Goal: Information Seeking & Learning: Learn about a topic

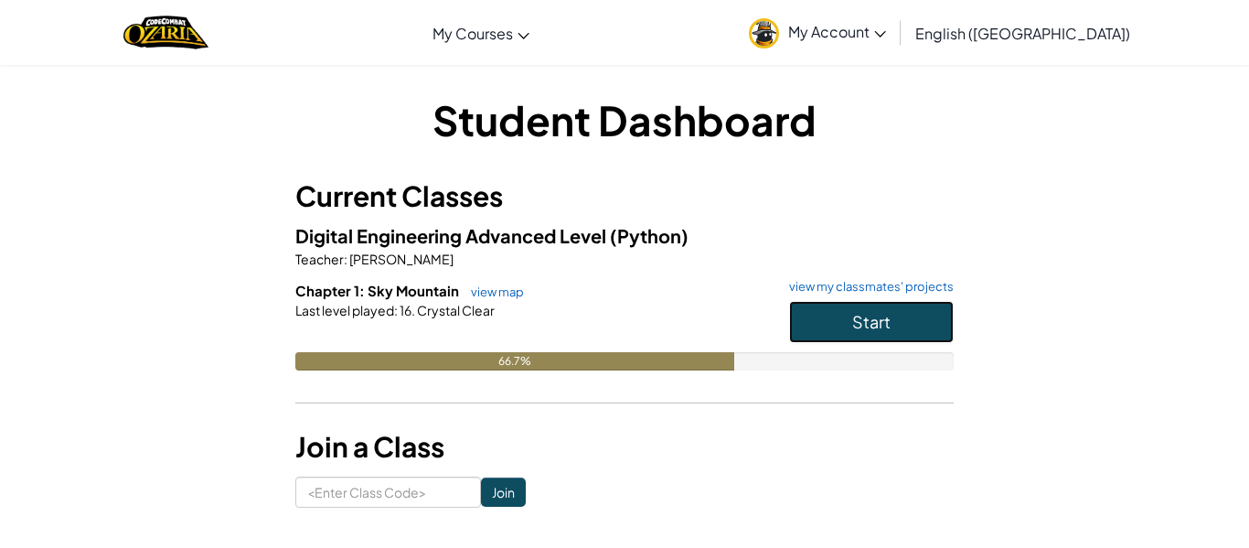
click at [895, 330] on button "Start" at bounding box center [871, 322] width 165 height 42
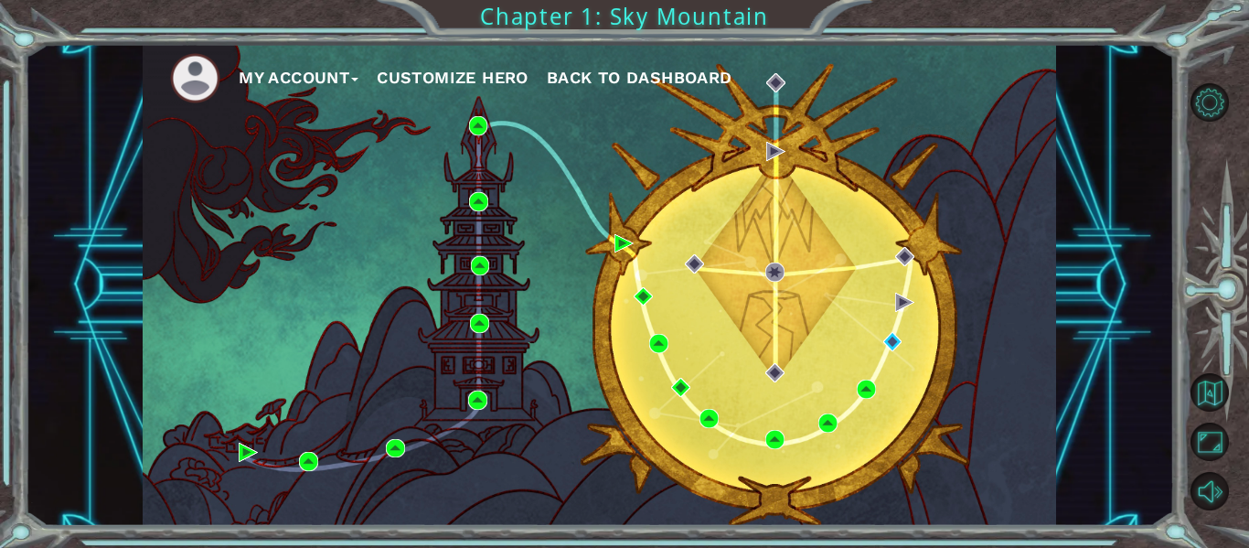
click at [895, 330] on div "My Account Customize Hero Back to Dashboard" at bounding box center [599, 285] width 913 height 482
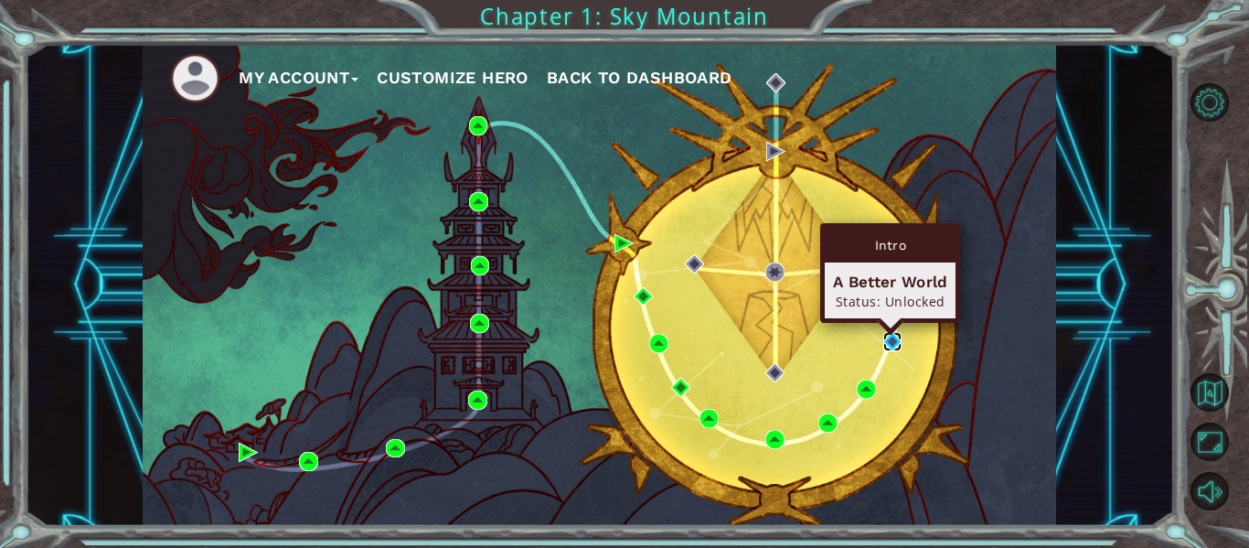
click at [892, 336] on img at bounding box center [892, 341] width 19 height 19
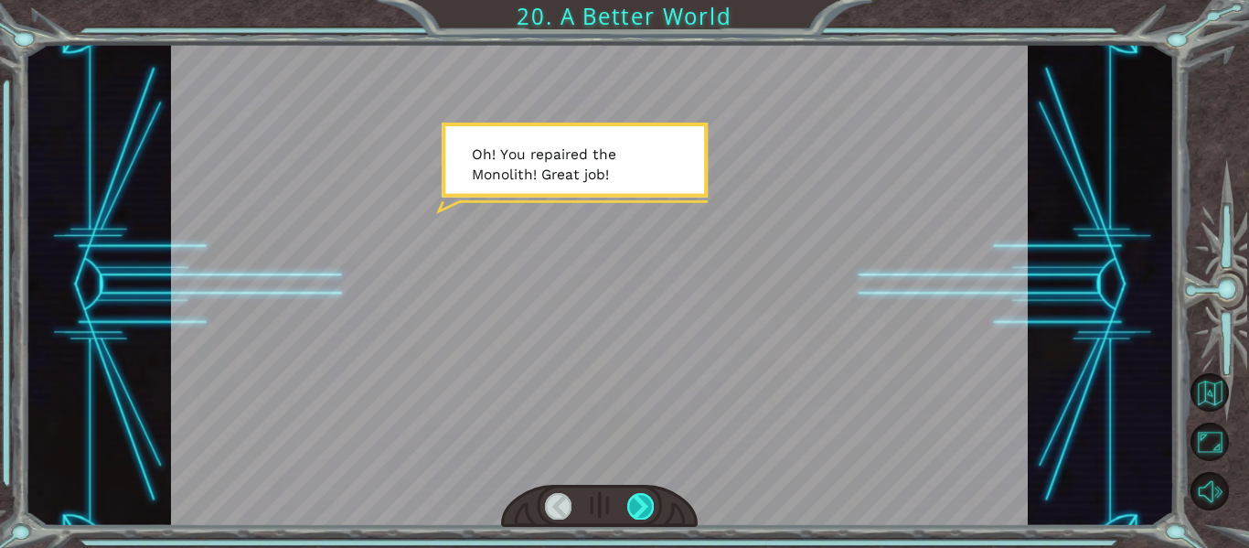
click at [632, 509] on div at bounding box center [640, 506] width 27 height 26
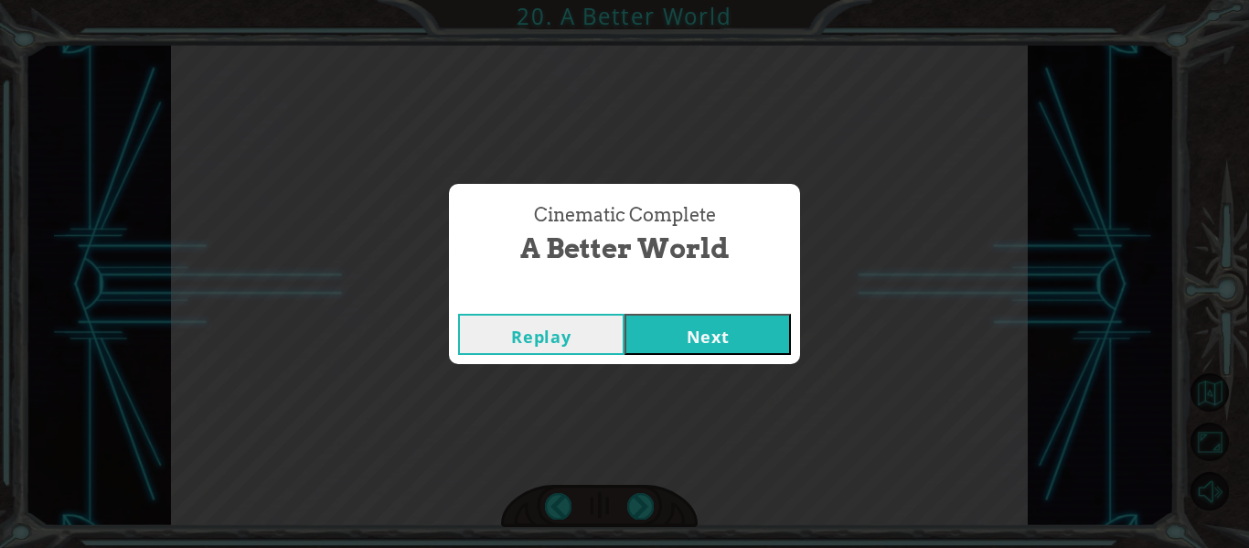
click at [698, 345] on button "Next" at bounding box center [707, 334] width 166 height 41
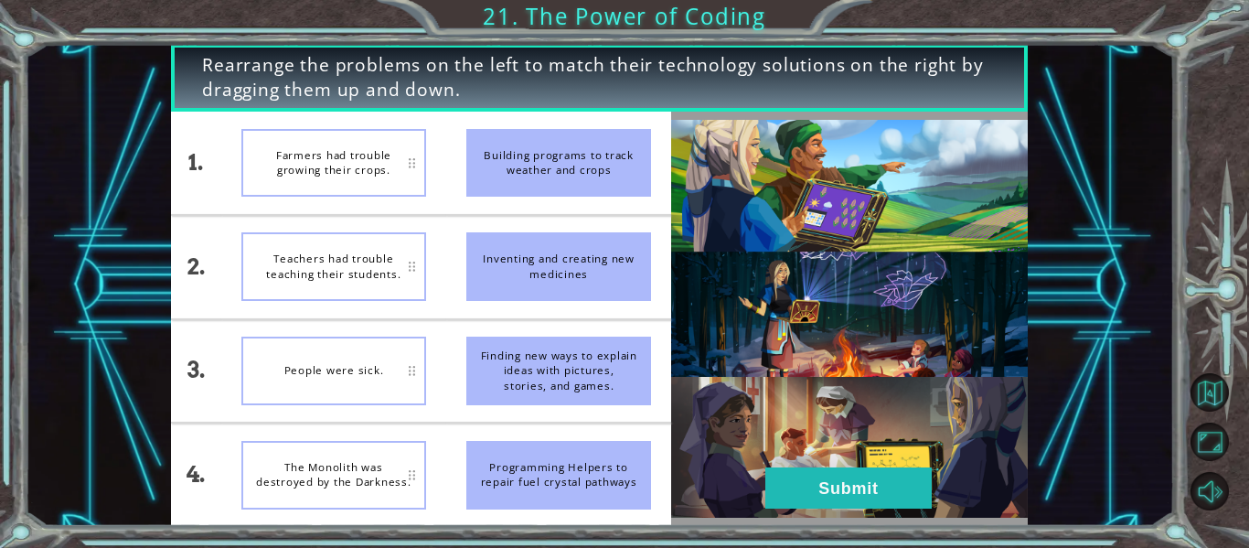
drag, startPoint x: 593, startPoint y: 357, endPoint x: 585, endPoint y: 271, distance: 86.3
click at [585, 271] on ul "Building programs to track weather and crops Inventing and creating new medicin…" at bounding box center [558, 319] width 225 height 414
click at [525, 378] on div "Finding new ways to explain ideas with pictures, stories, and games." at bounding box center [558, 370] width 185 height 69
click at [391, 249] on div "Teachers had trouble teaching their students." at bounding box center [333, 266] width 185 height 69
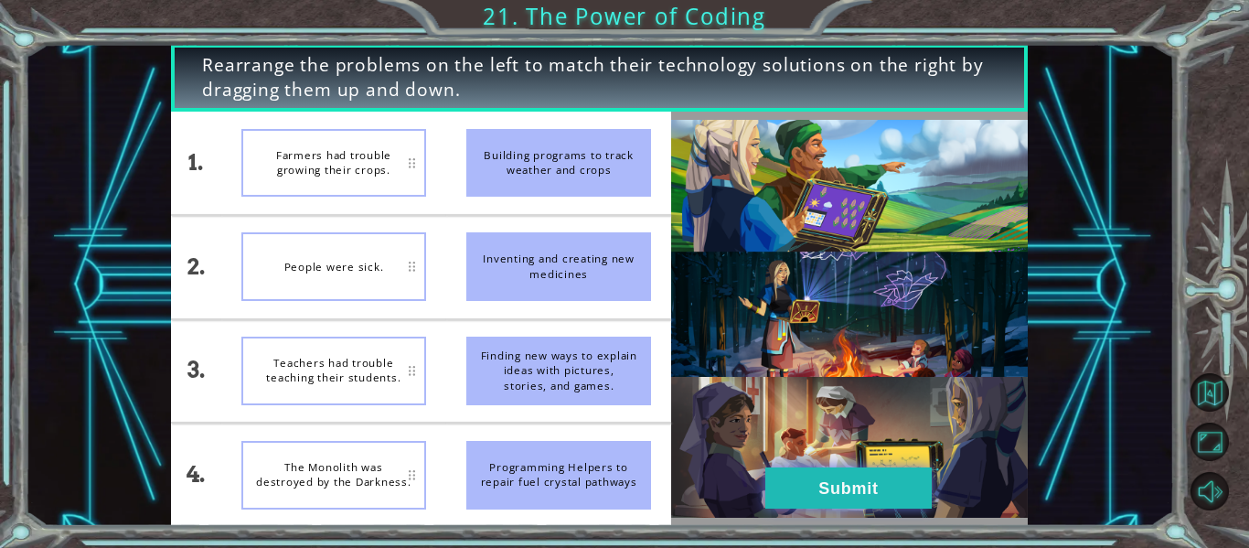
click at [811, 485] on button "Submit" at bounding box center [848, 487] width 166 height 41
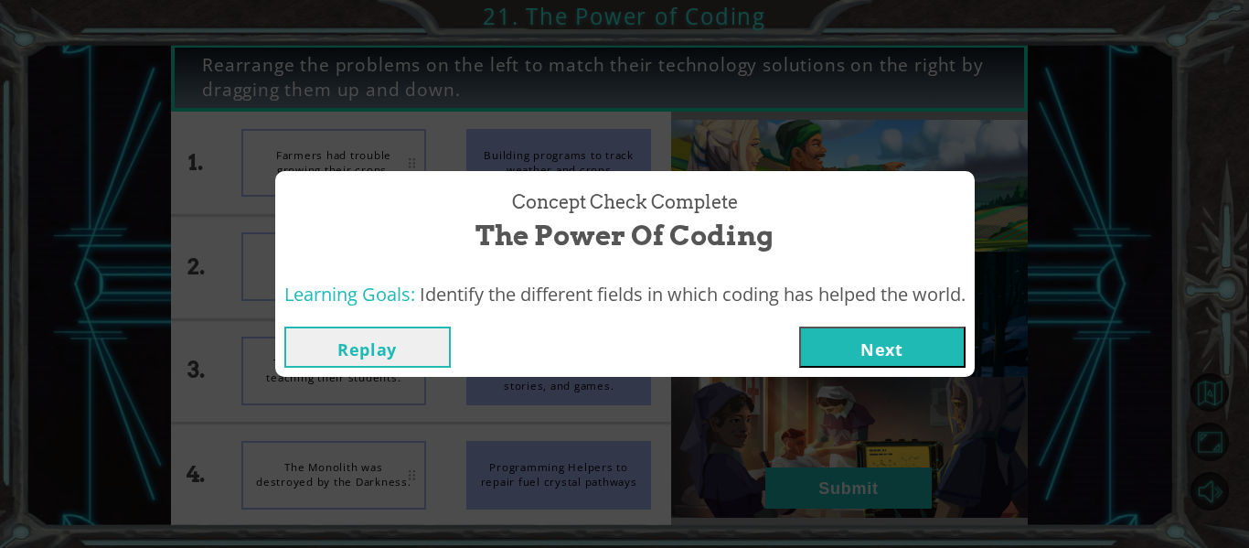
click at [884, 373] on div "Replay Next" at bounding box center [624, 346] width 699 height 59
click at [896, 356] on button "Next" at bounding box center [882, 346] width 166 height 41
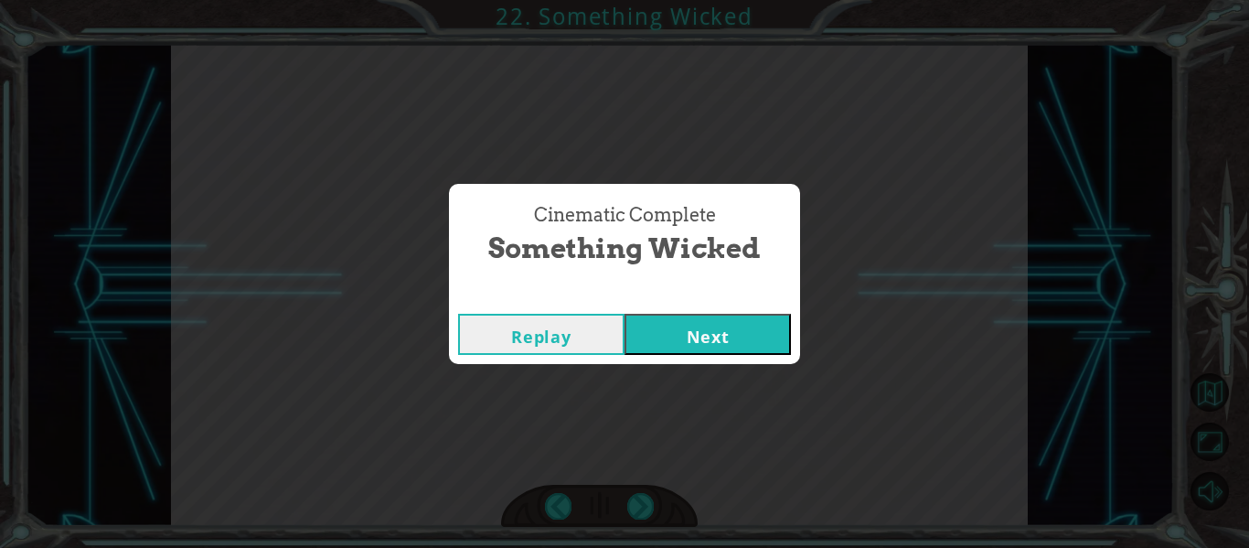
click at [749, 357] on div "Replay Next" at bounding box center [624, 333] width 351 height 59
click at [711, 336] on button "Next" at bounding box center [707, 334] width 166 height 41
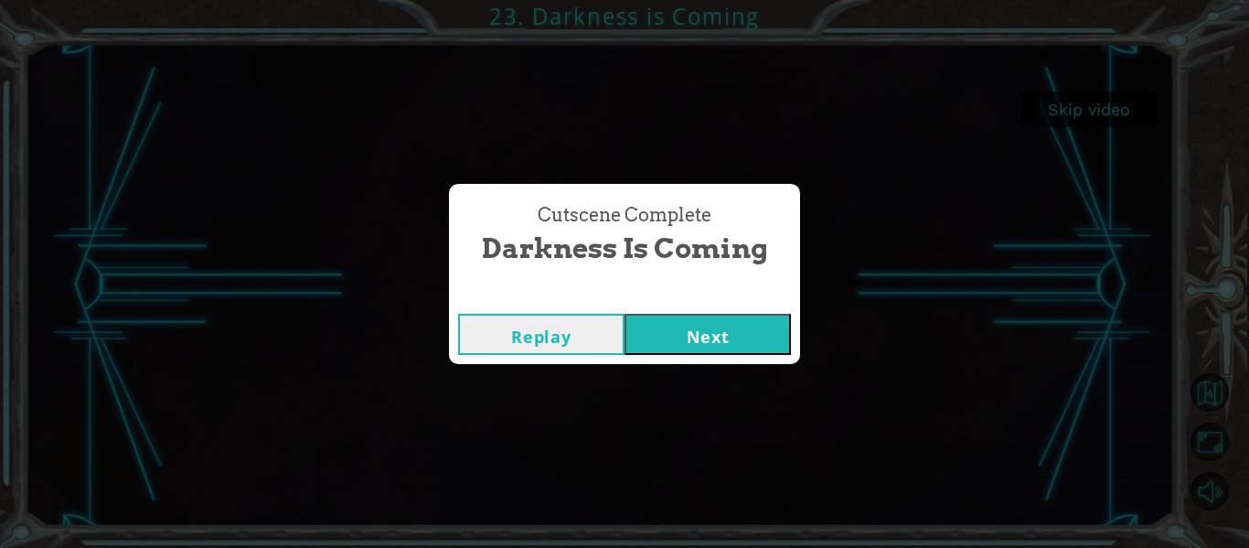
click at [569, 341] on button "Replay" at bounding box center [541, 334] width 166 height 41
click at [729, 329] on button "Next" at bounding box center [707, 334] width 166 height 41
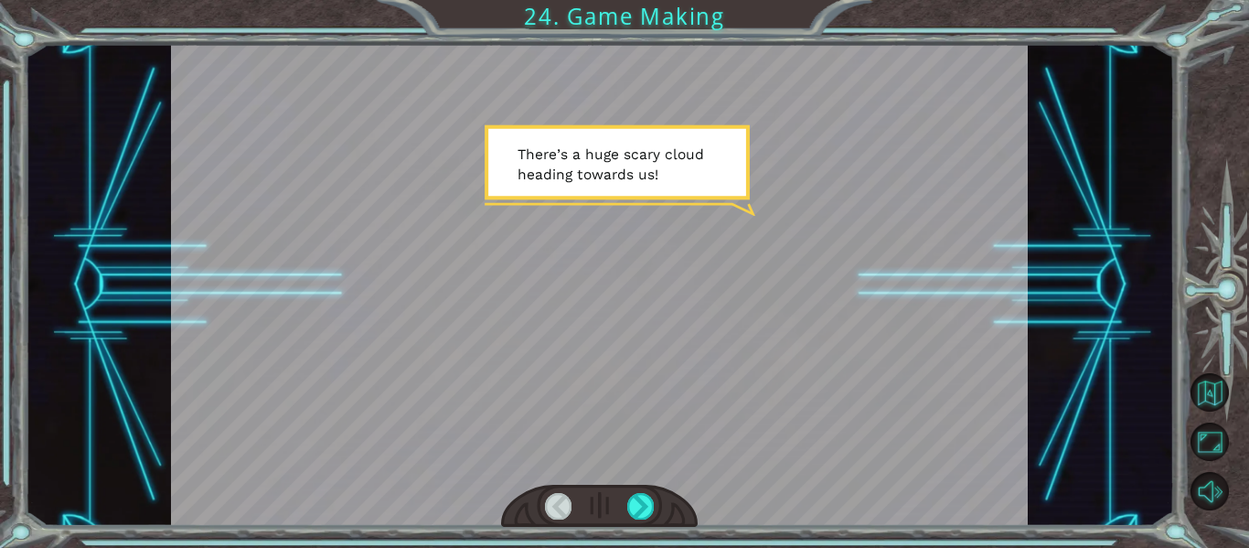
click at [729, 329] on div at bounding box center [600, 285] width 858 height 482
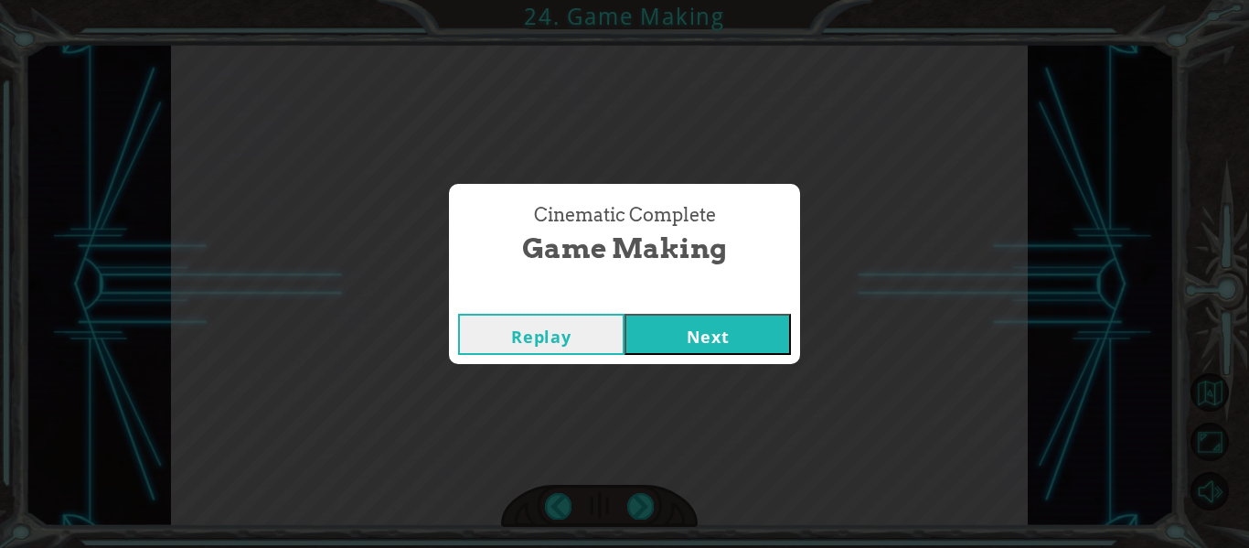
click at [748, 325] on button "Next" at bounding box center [707, 334] width 166 height 41
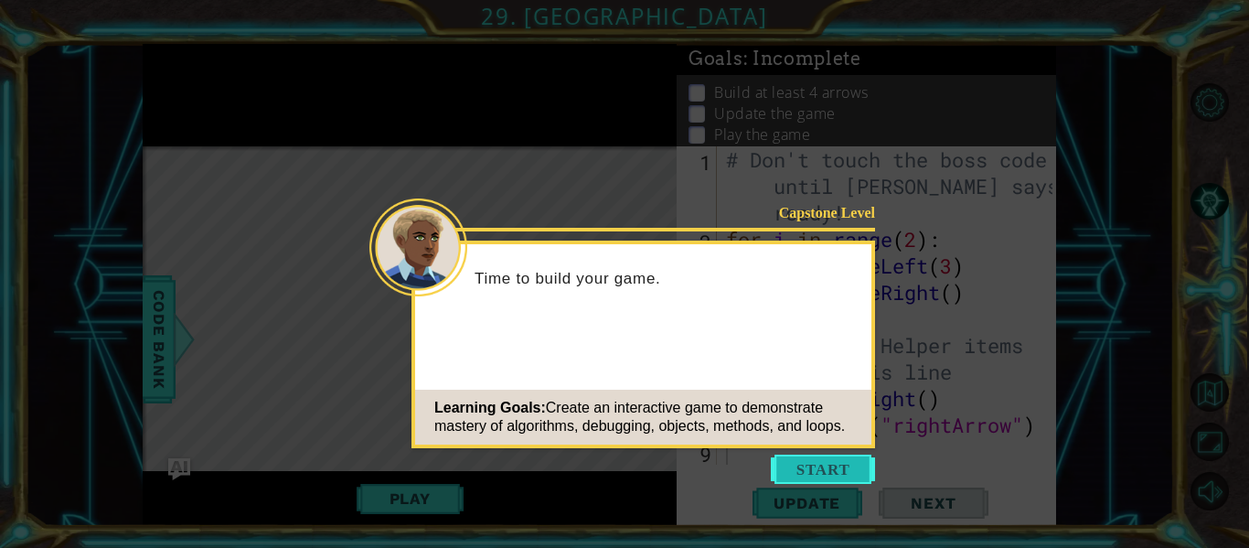
click at [838, 481] on button "Start" at bounding box center [823, 468] width 104 height 29
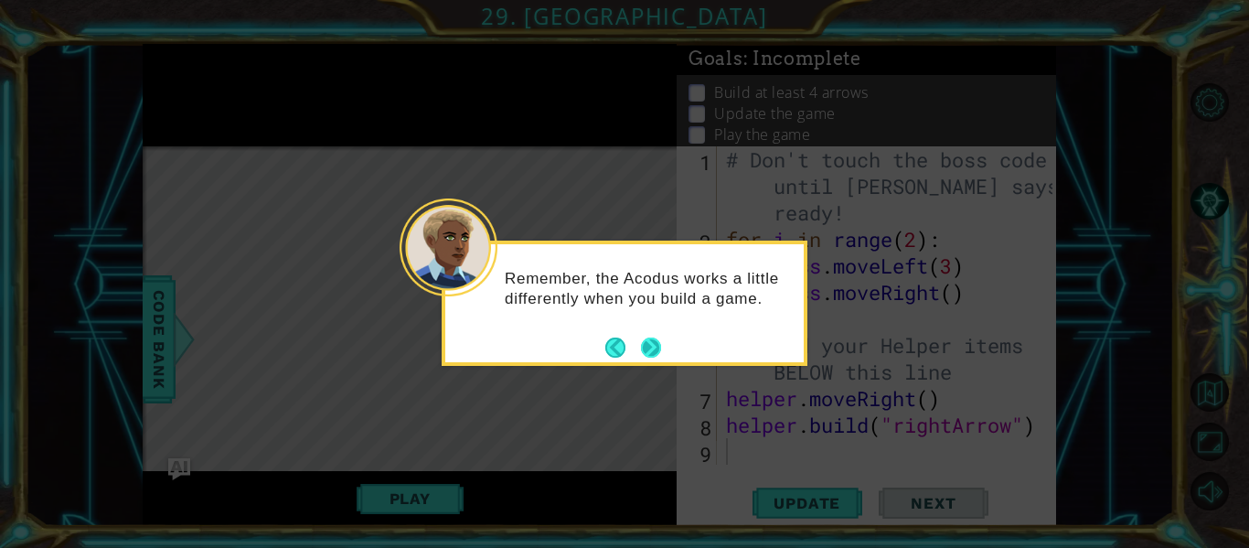
click at [652, 338] on button "Next" at bounding box center [651, 347] width 20 height 20
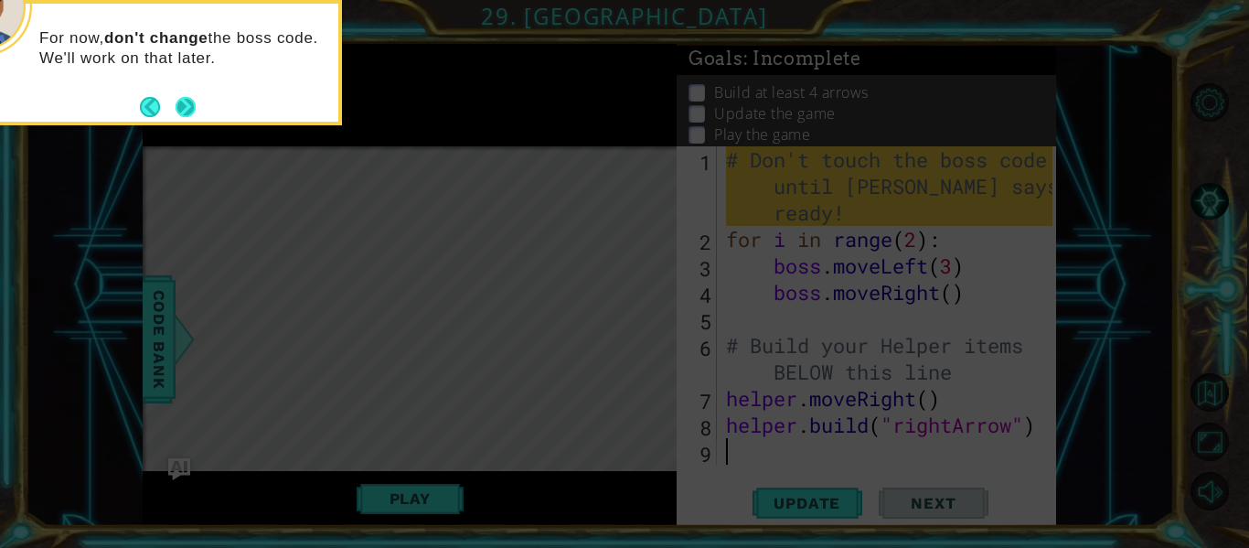
click at [176, 98] on button "Next" at bounding box center [186, 107] width 20 height 20
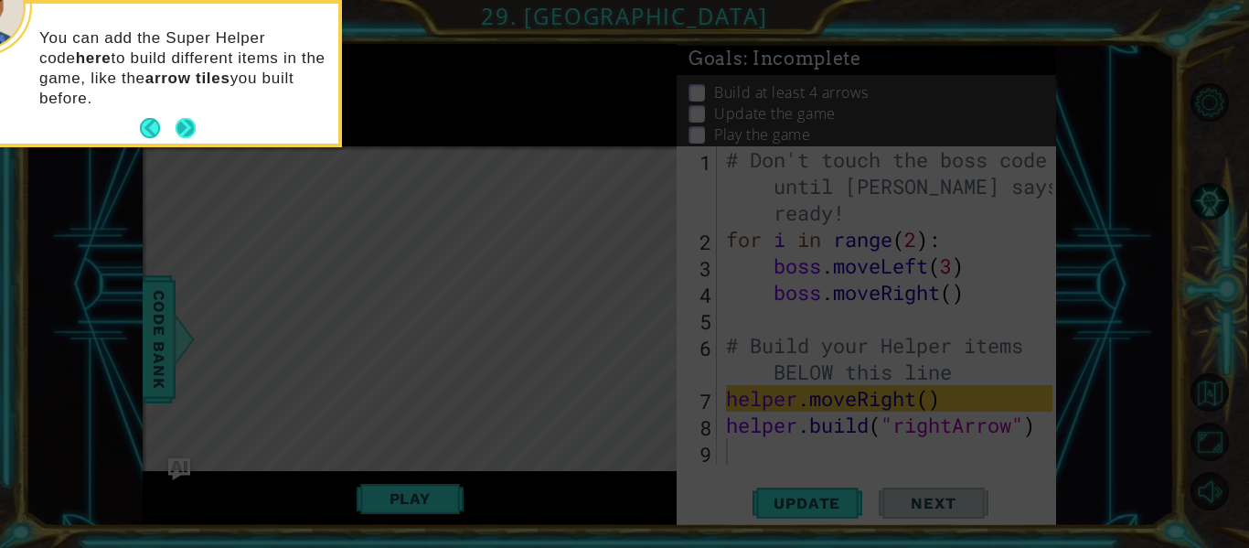
click at [180, 126] on button "Next" at bounding box center [186, 128] width 20 height 20
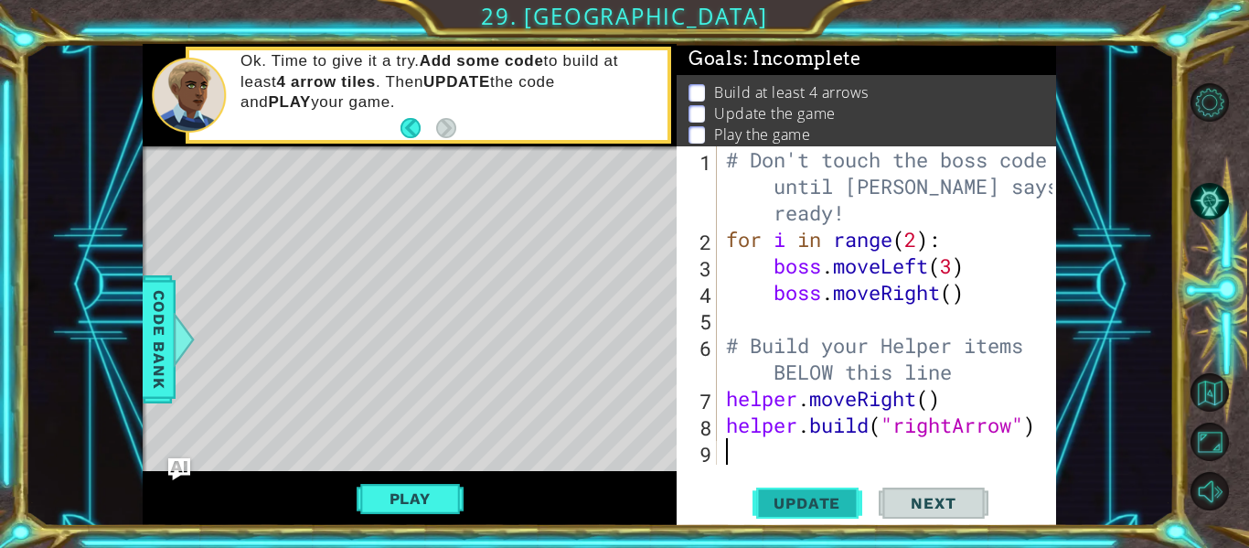
click at [828, 494] on span "Update" at bounding box center [806, 503] width 103 height 18
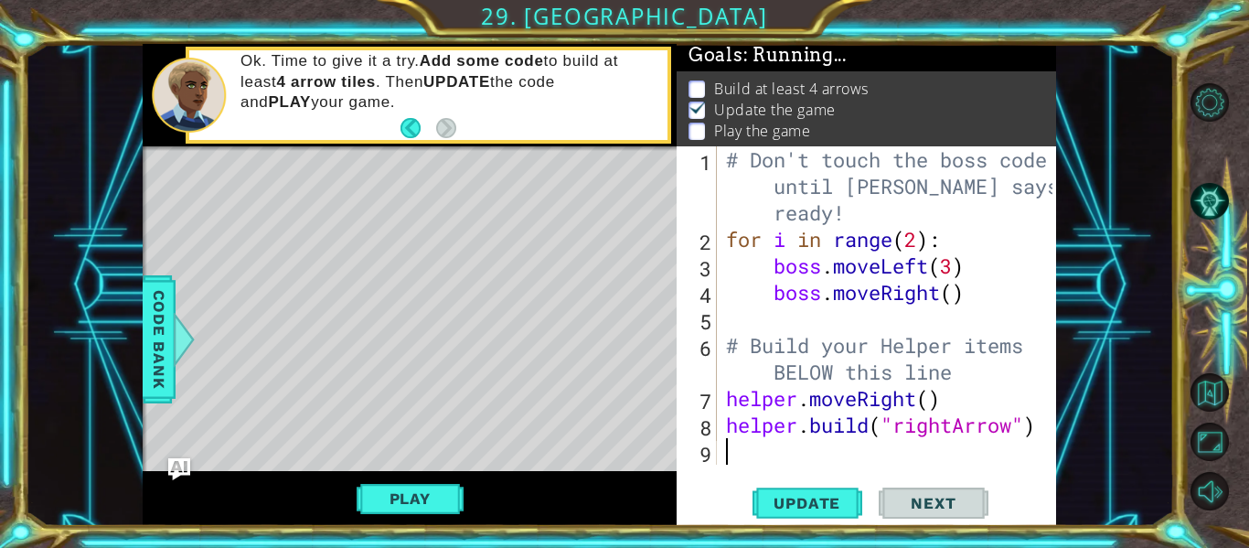
scroll to position [5, 0]
type textarea "h"
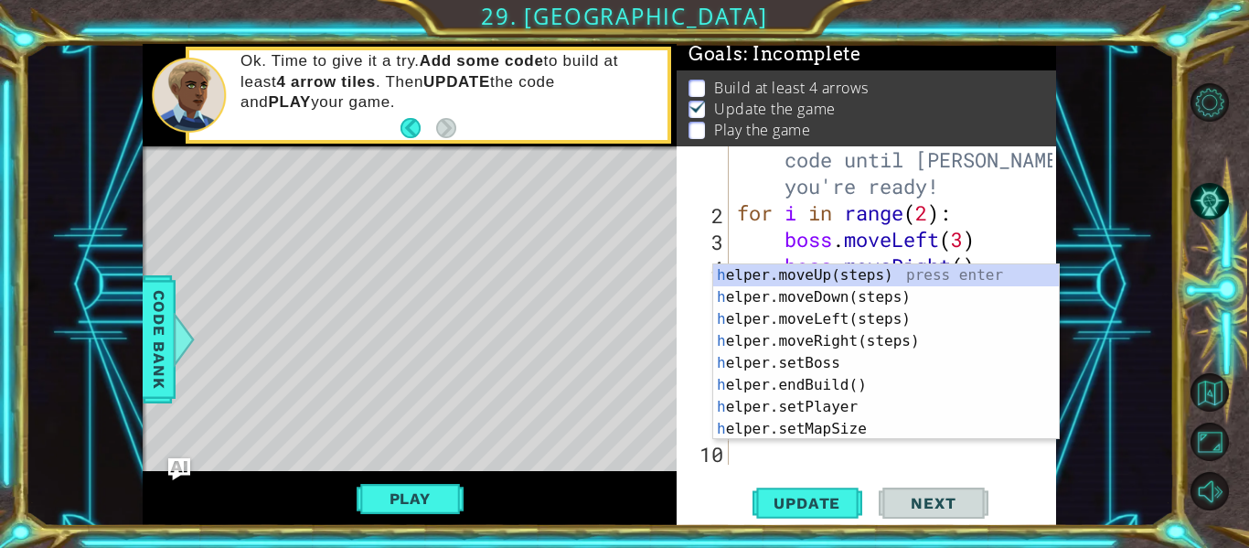
scroll to position [27, 0]
click at [792, 341] on div "h elper.moveUp(steps) press enter h elper.moveDown(steps) press enter h elper.m…" at bounding box center [886, 373] width 346 height 219
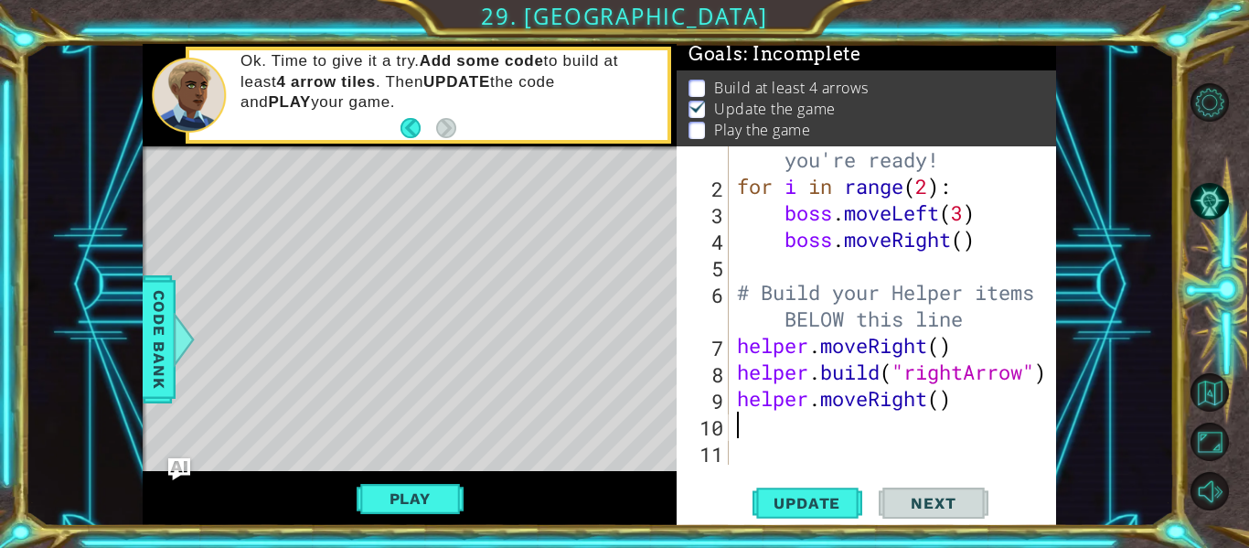
scroll to position [53, 0]
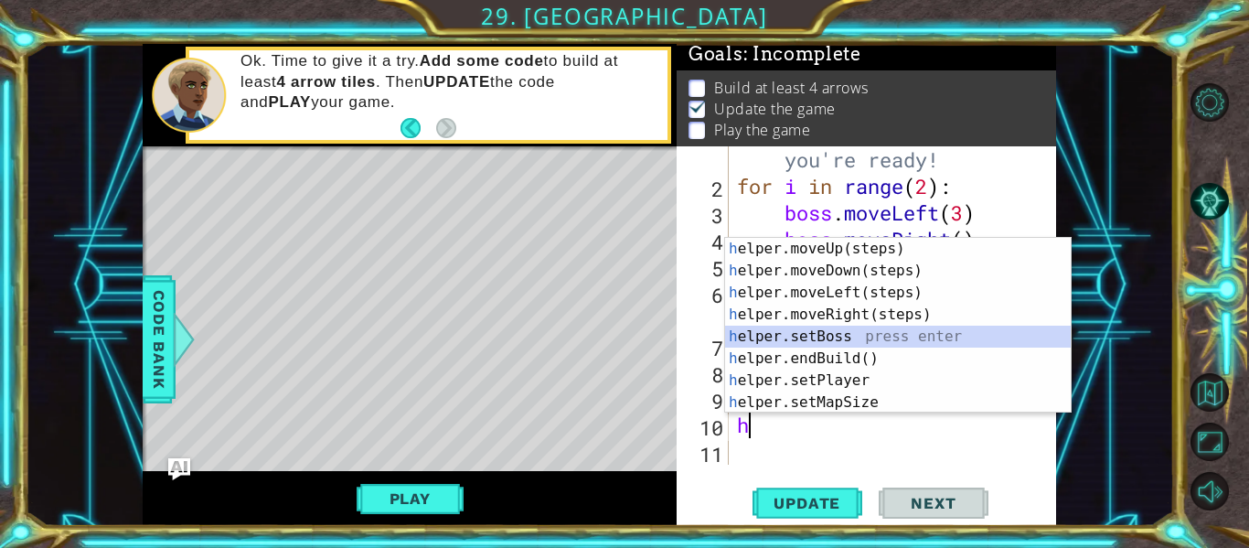
click at [840, 332] on div "h elper.moveUp(steps) press enter h elper.moveDown(steps) press enter h elper.m…" at bounding box center [898, 347] width 346 height 219
type textarea "helper.setBoss("bats")"
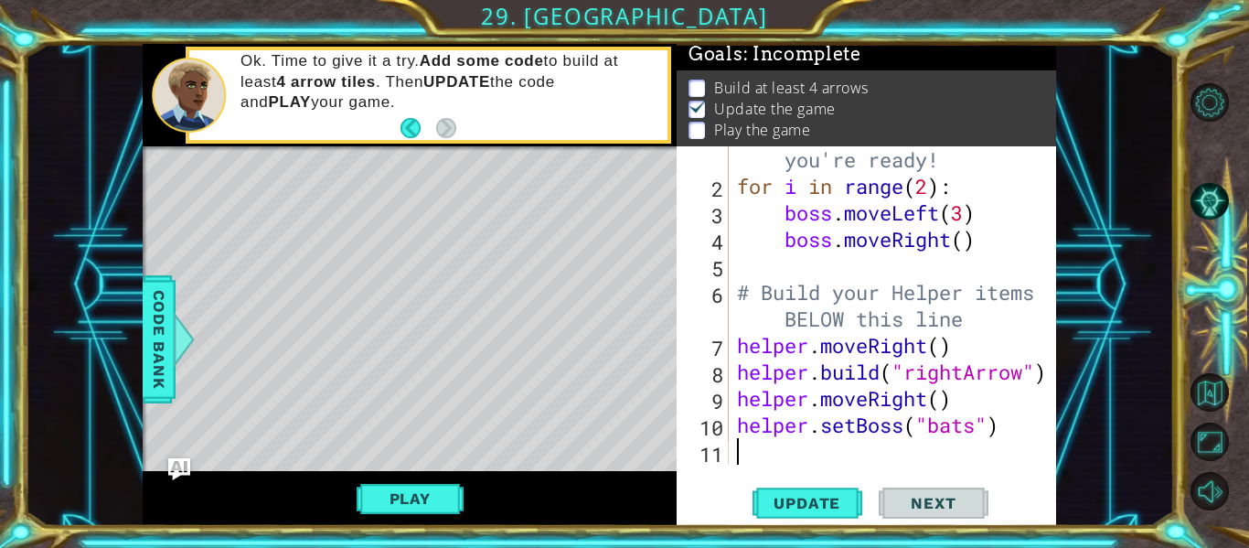
click at [727, 459] on div "11" at bounding box center [704, 454] width 48 height 27
click at [700, 84] on p at bounding box center [696, 88] width 16 height 17
click at [750, 451] on div "# Don't touch the boss code until [PERSON_NAME] says you're ready! for i in ran…" at bounding box center [897, 305] width 328 height 424
type textarea "h"
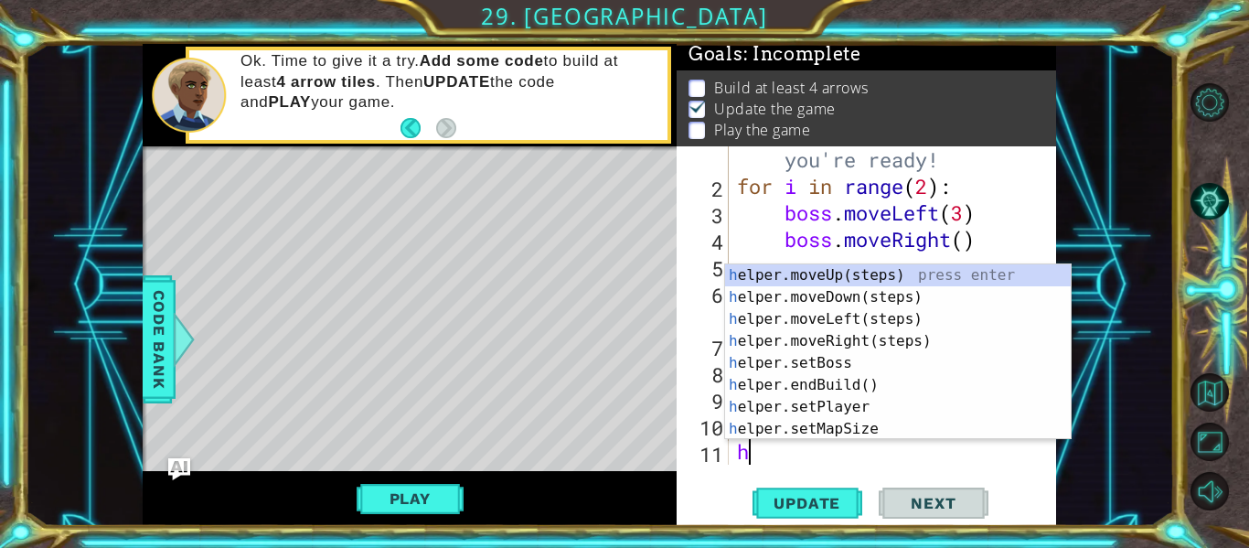
scroll to position [80, 0]
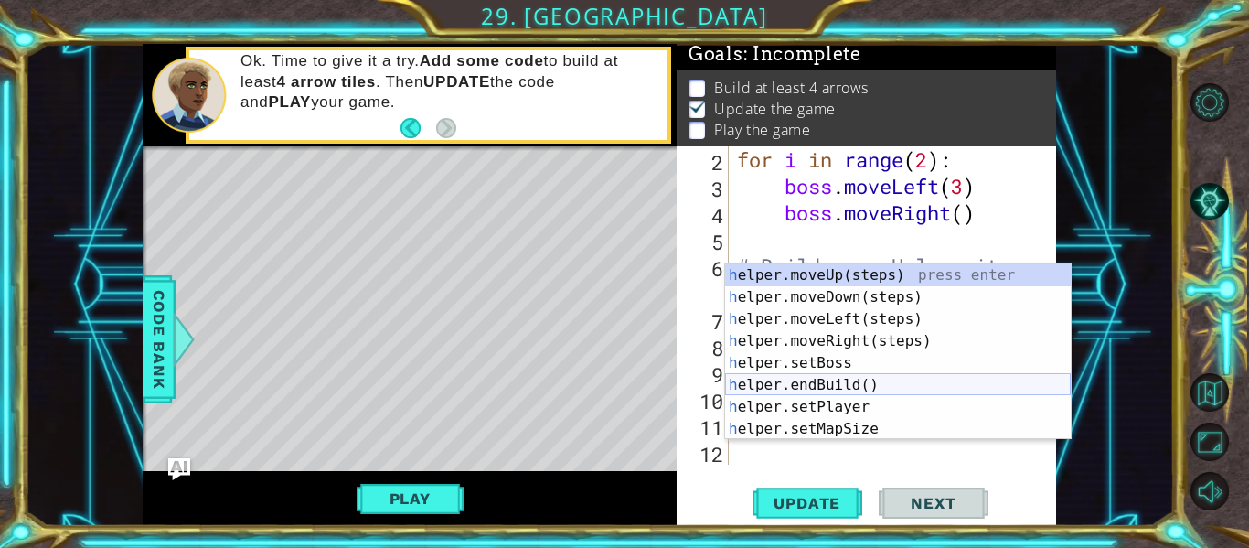
click at [853, 382] on div "h elper.moveUp(steps) press enter h elper.moveDown(steps) press enter h elper.m…" at bounding box center [898, 373] width 346 height 219
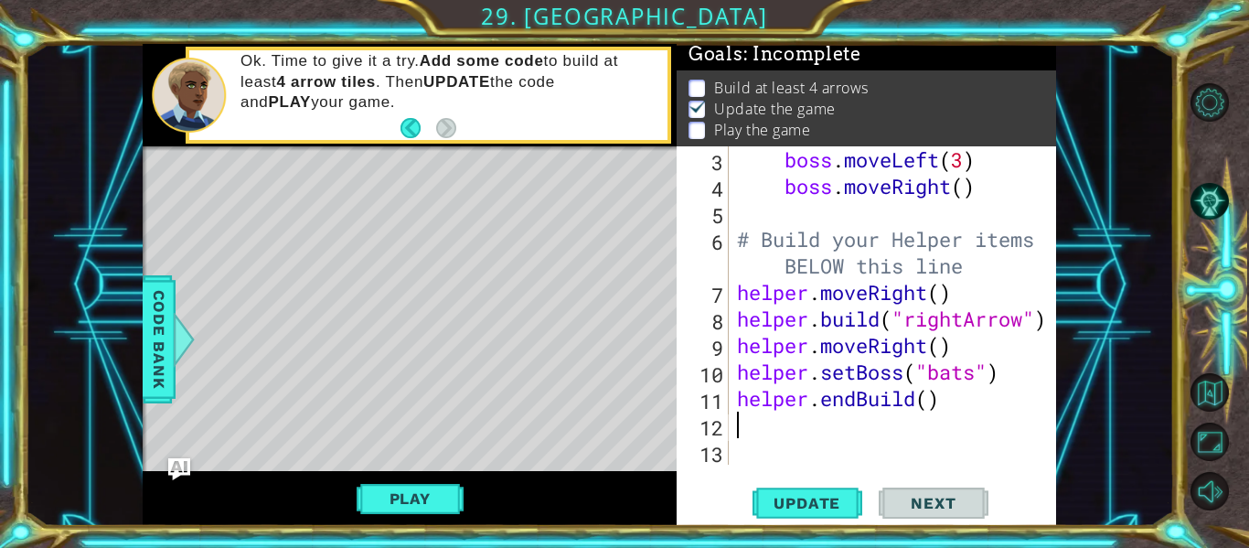
scroll to position [106, 0]
type textarea "h"
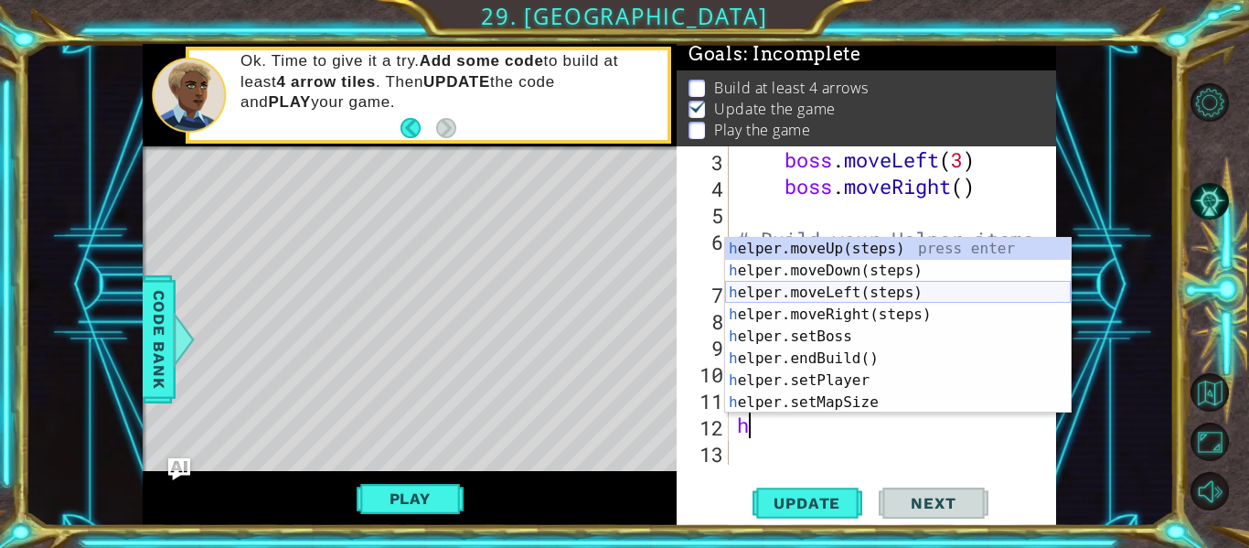
click at [836, 298] on div "h elper.moveUp(steps) press enter h elper.moveDown(steps) press enter h elper.m…" at bounding box center [898, 347] width 346 height 219
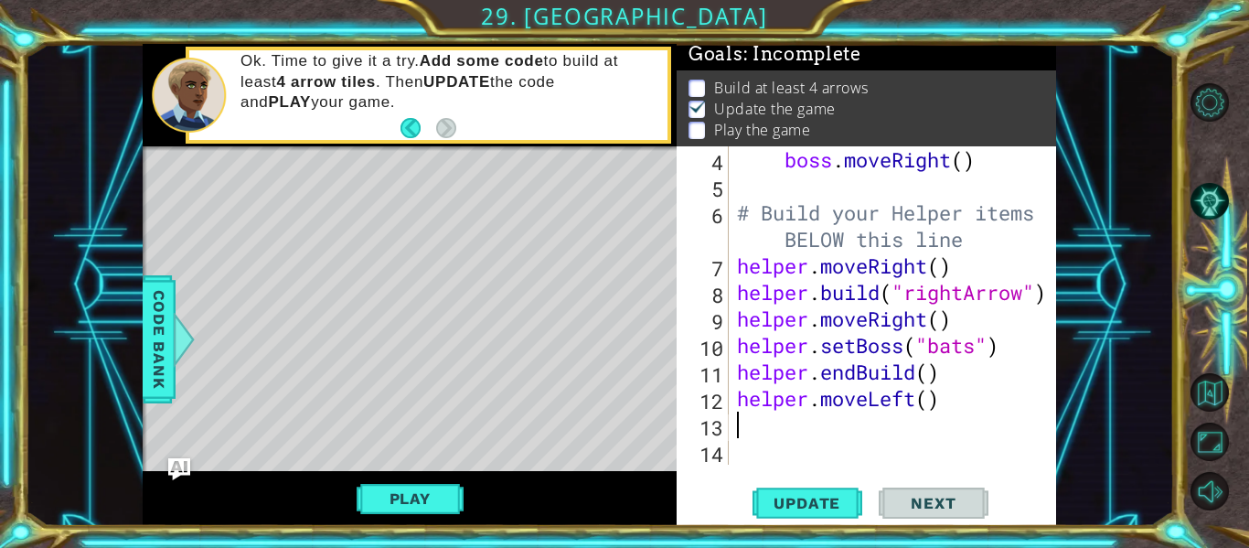
scroll to position [133, 0]
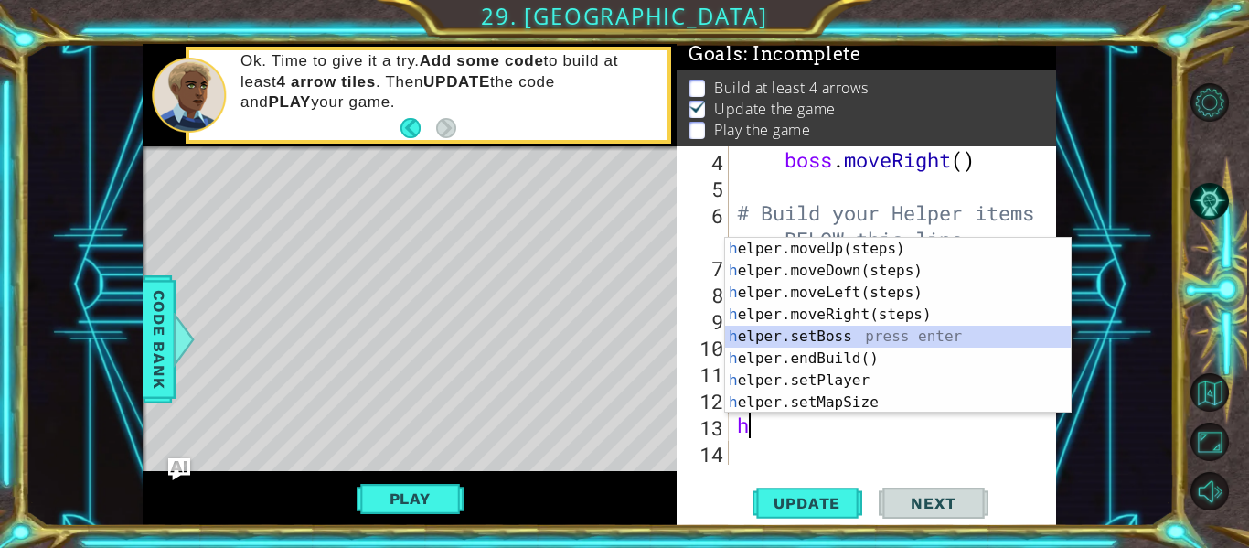
click at [800, 335] on div "h elper.moveUp(steps) press enter h elper.moveDown(steps) press enter h elper.m…" at bounding box center [898, 347] width 346 height 219
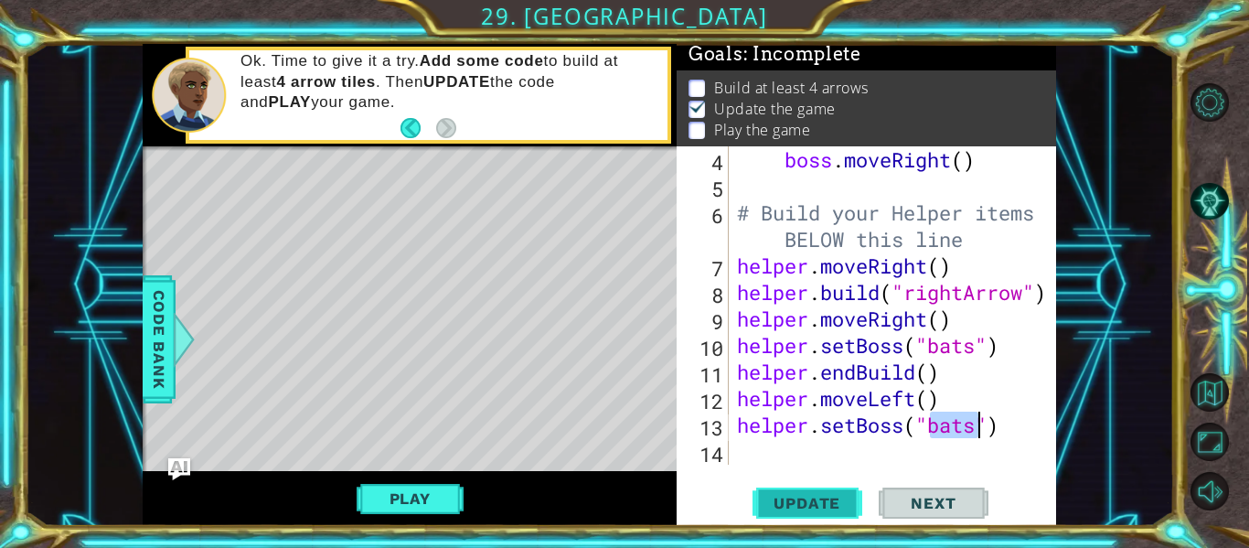
type textarea "helper.setBoss("bats")"
click at [828, 504] on span "Update" at bounding box center [806, 503] width 103 height 18
click at [836, 485] on button "Update" at bounding box center [807, 503] width 110 height 37
click at [826, 513] on button "Update" at bounding box center [807, 503] width 110 height 37
click at [834, 497] on span "Update" at bounding box center [806, 503] width 103 height 18
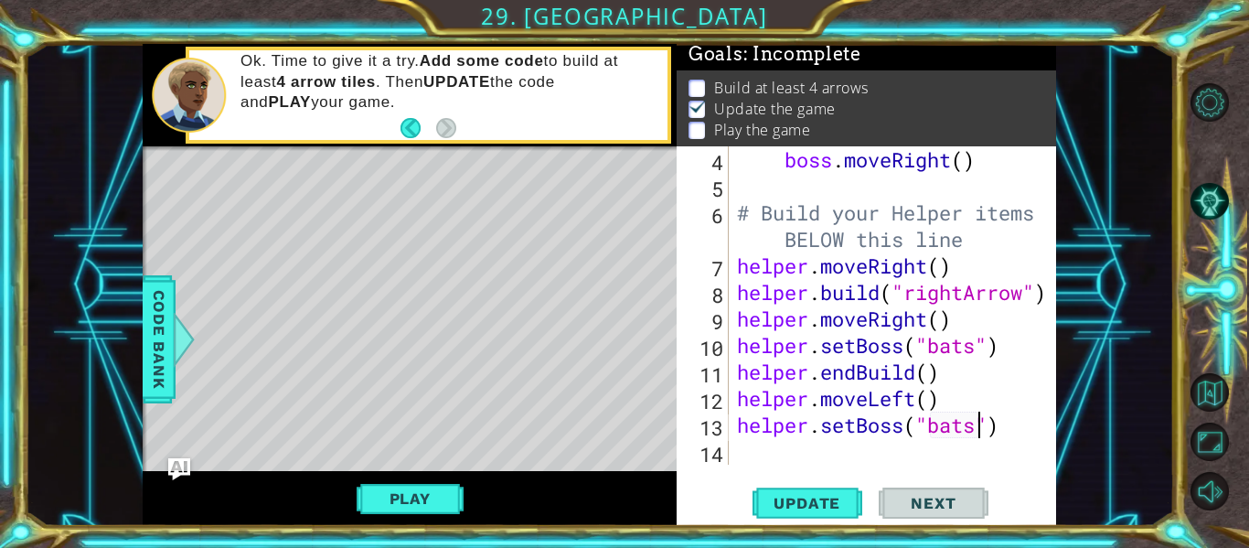
click at [916, 482] on div "helper.setBoss("bats") 4 5 6 7 8 9 10 11 12 13 14 boss . moveRight ( ) # Build …" at bounding box center [866, 335] width 379 height 379
click at [915, 488] on button "Next" at bounding box center [934, 503] width 110 height 37
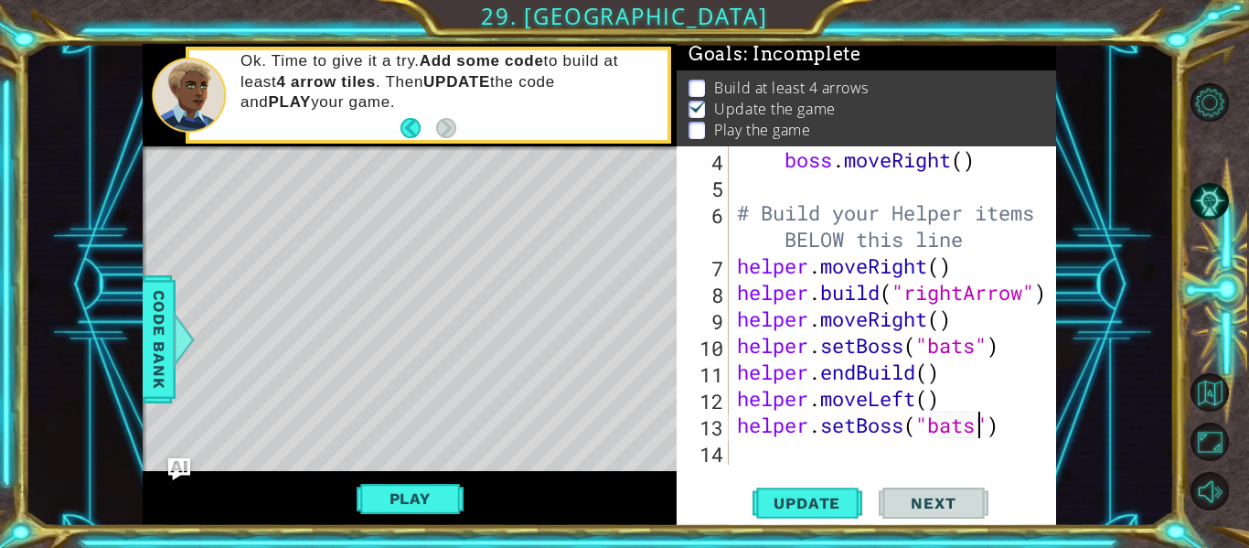
click at [915, 488] on button "Next" at bounding box center [934, 503] width 110 height 37
click at [424, 496] on button "Play" at bounding box center [410, 498] width 107 height 35
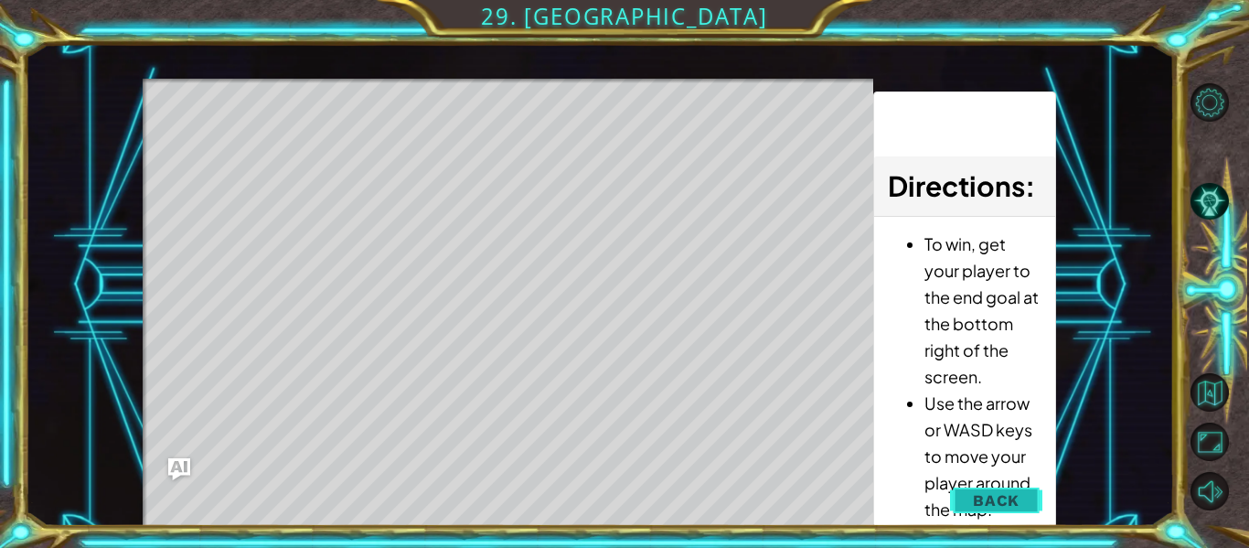
click at [979, 501] on span "Back" at bounding box center [996, 500] width 47 height 18
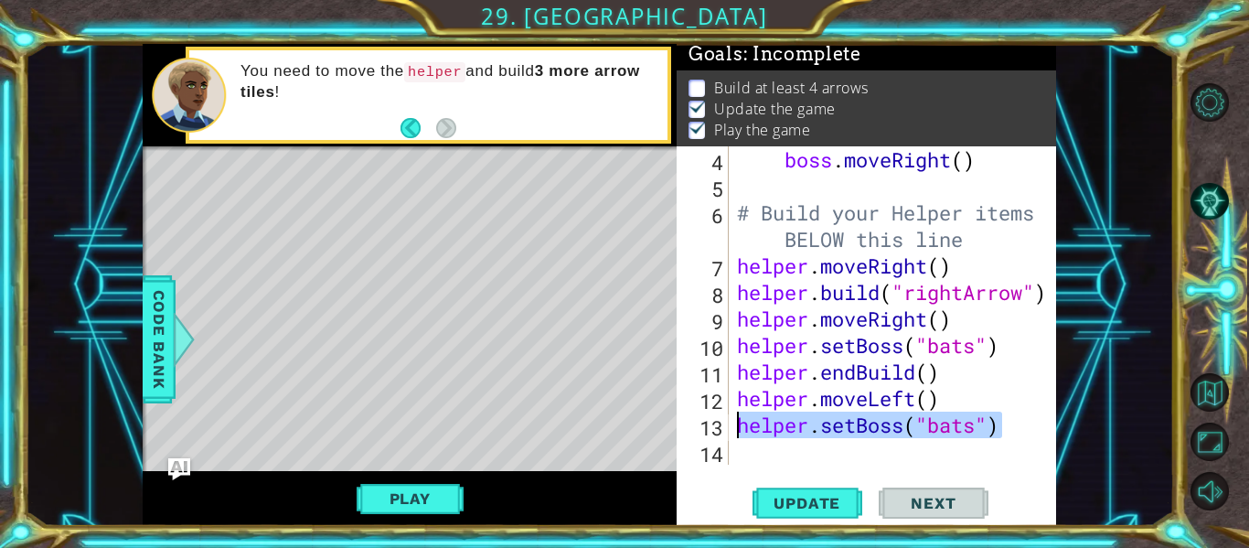
drag, startPoint x: 1022, startPoint y: 429, endPoint x: 741, endPoint y: 430, distance: 280.7
click at [741, 430] on div "boss . moveRight ( ) # Build your Helper items BELOW this line helper . moveRig…" at bounding box center [897, 331] width 328 height 371
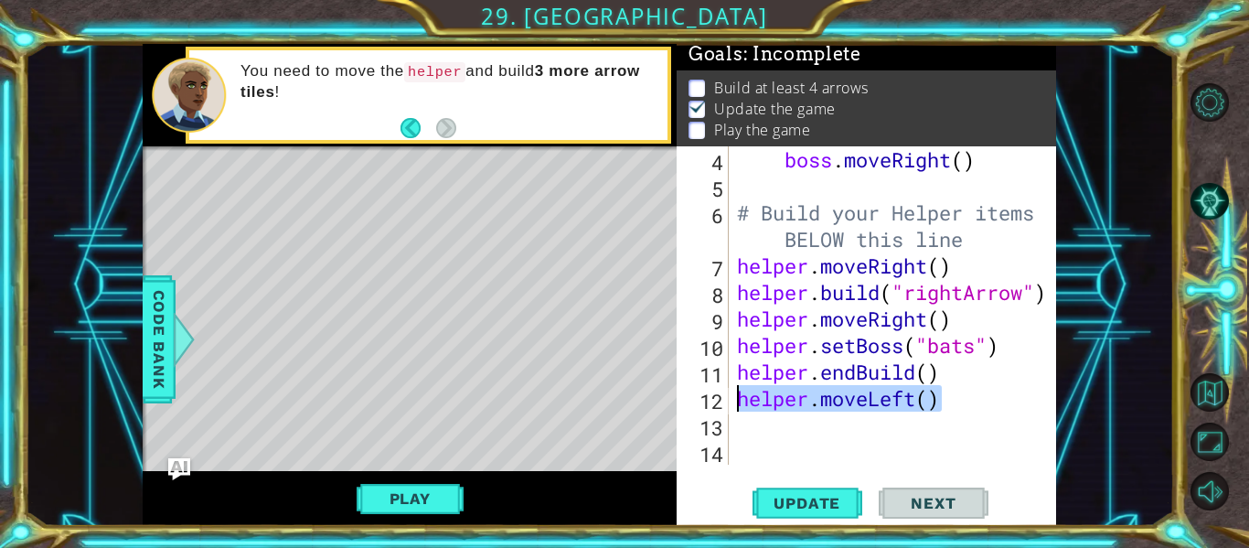
drag, startPoint x: 941, startPoint y: 389, endPoint x: 734, endPoint y: 401, distance: 207.0
click at [734, 401] on div "boss . moveRight ( ) # Build your Helper items BELOW this line helper . moveRig…" at bounding box center [897, 331] width 328 height 371
type textarea "helper.moveLeft()"
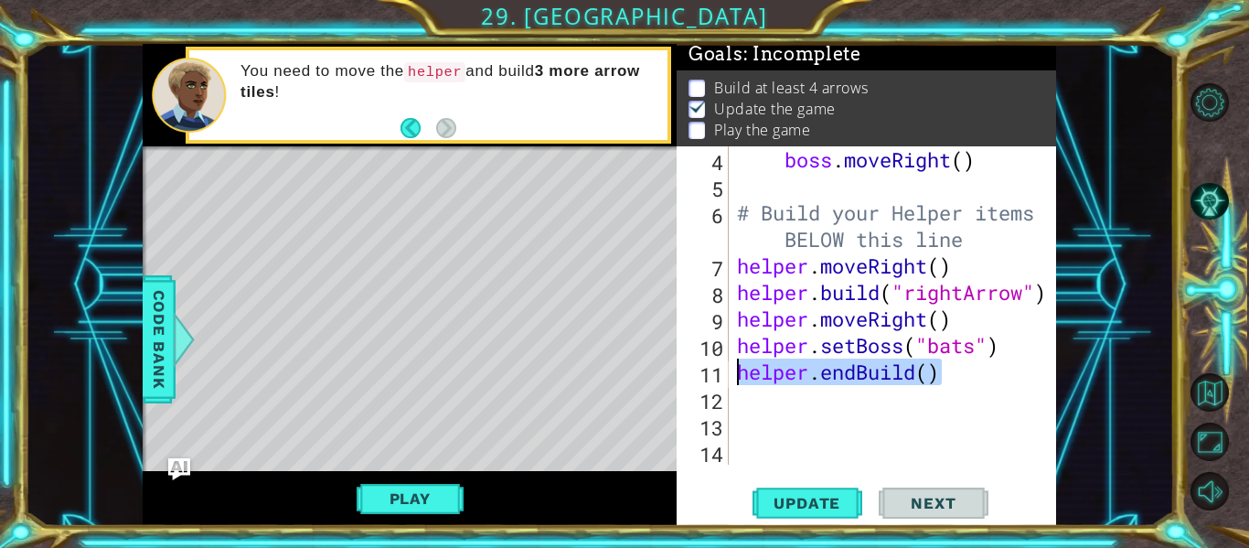
drag, startPoint x: 941, startPoint y: 372, endPoint x: 733, endPoint y: 373, distance: 207.5
click at [733, 373] on div "boss . moveRight ( ) # Build your Helper items BELOW this line helper . moveRig…" at bounding box center [897, 331] width 328 height 371
type textarea "helper.endBuild()"
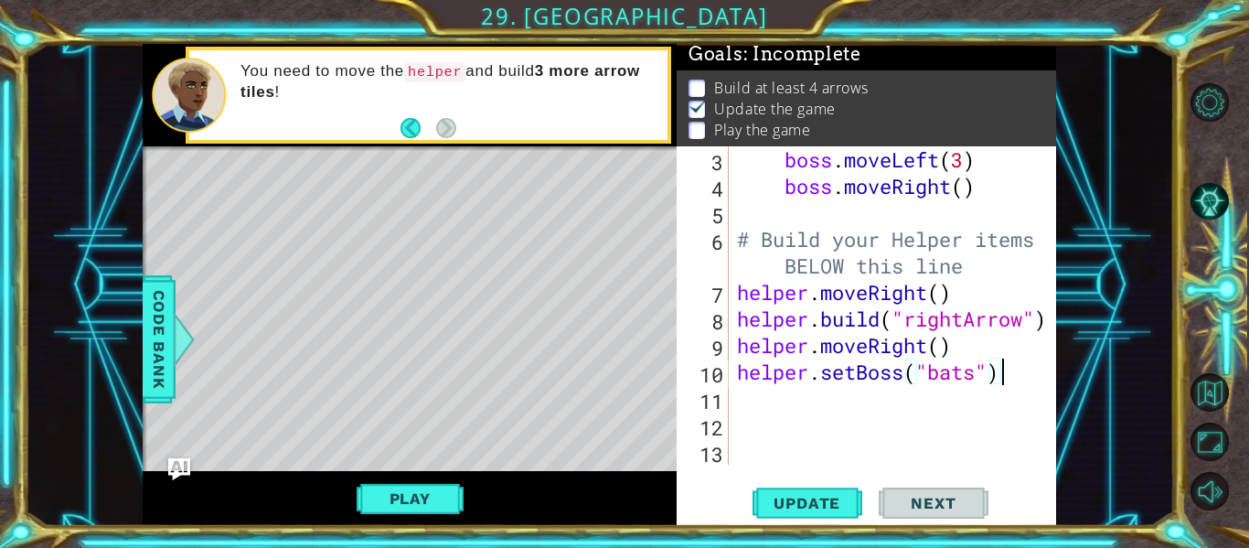
scroll to position [106, 0]
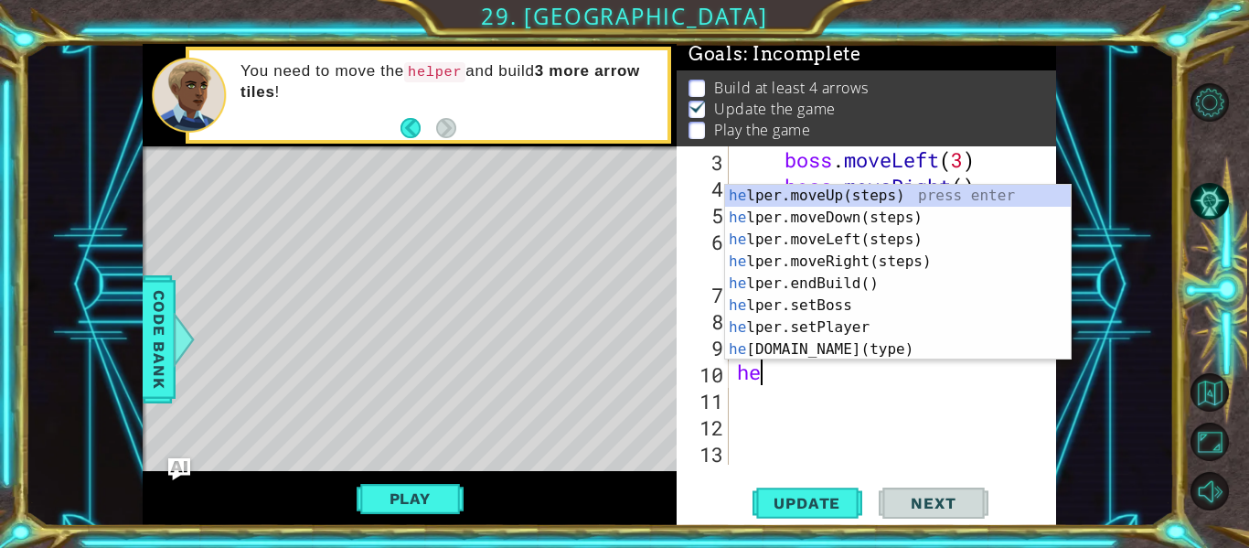
type textarea "h"
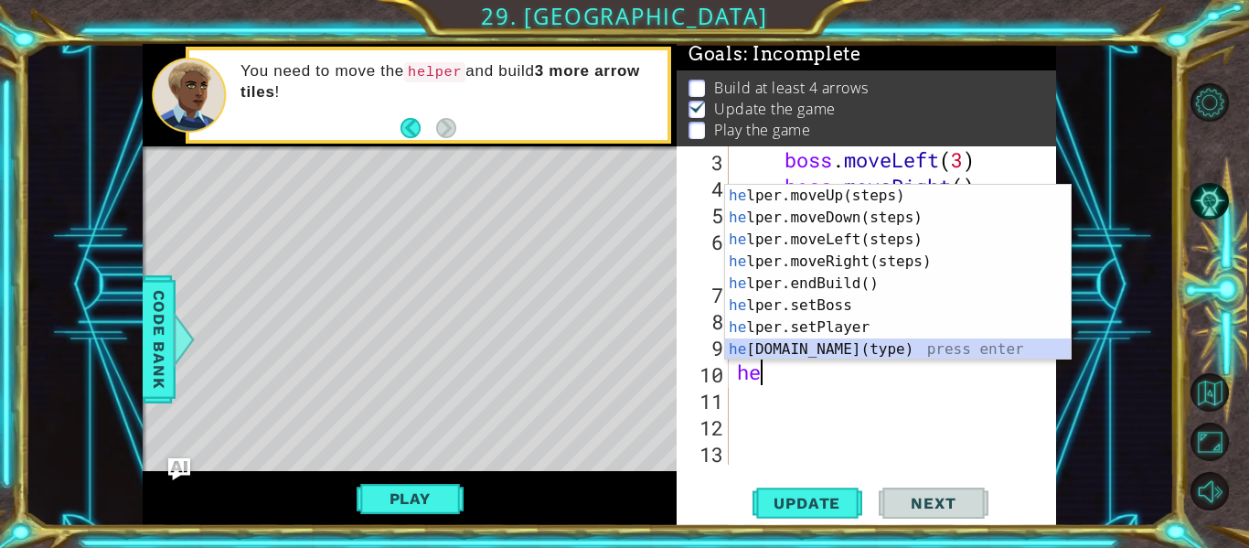
click at [914, 353] on div "he lper.moveUp(steps) press enter he lper.moveDown(steps) press enter he lper.m…" at bounding box center [898, 294] width 346 height 219
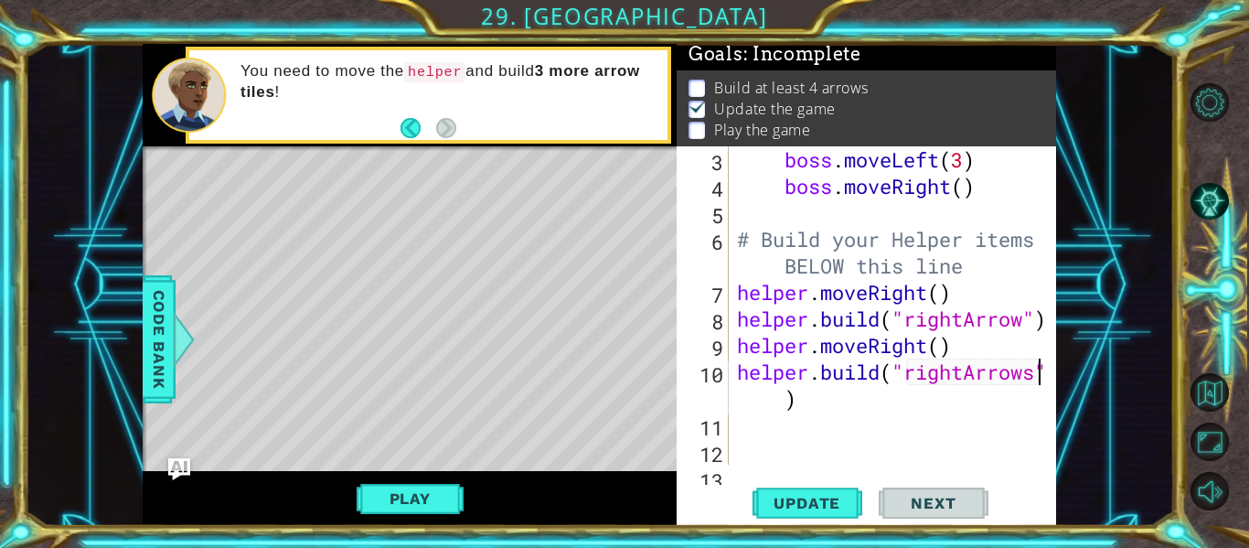
scroll to position [0, 14]
type textarea "[DOMAIN_NAME]("rightArrow")"
click at [751, 397] on div "boss . moveLeft ( 3 ) boss . moveRight ( ) # Build your Helper items BELOW this…" at bounding box center [897, 331] width 328 height 371
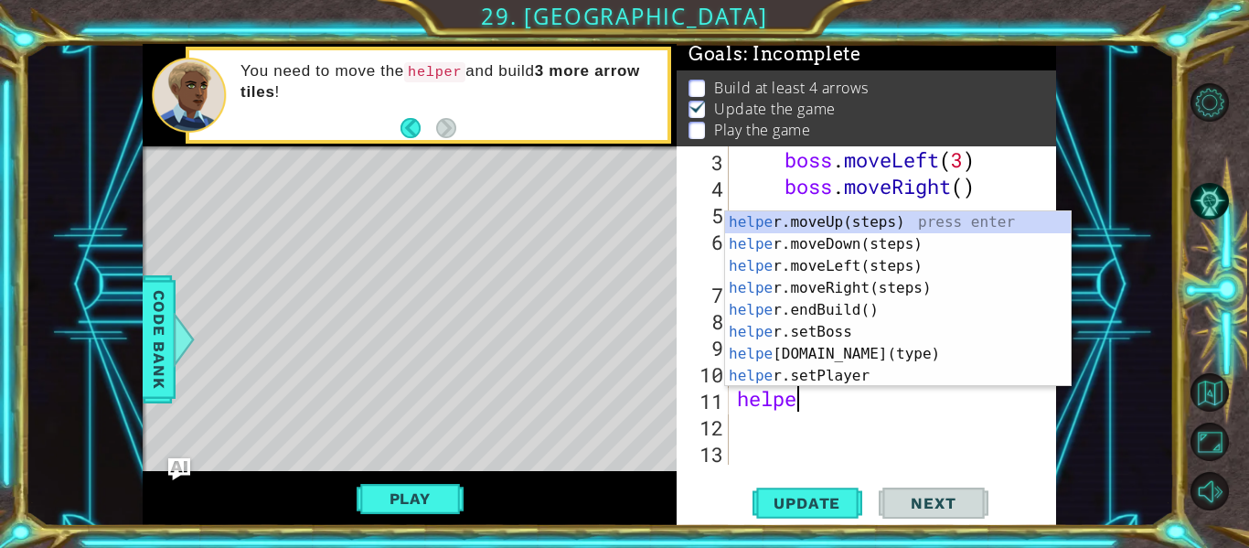
type textarea "helper"
click at [800, 239] on div "helper .moveUp(steps) press enter helper .moveDown(steps) press enter helper .m…" at bounding box center [898, 320] width 346 height 219
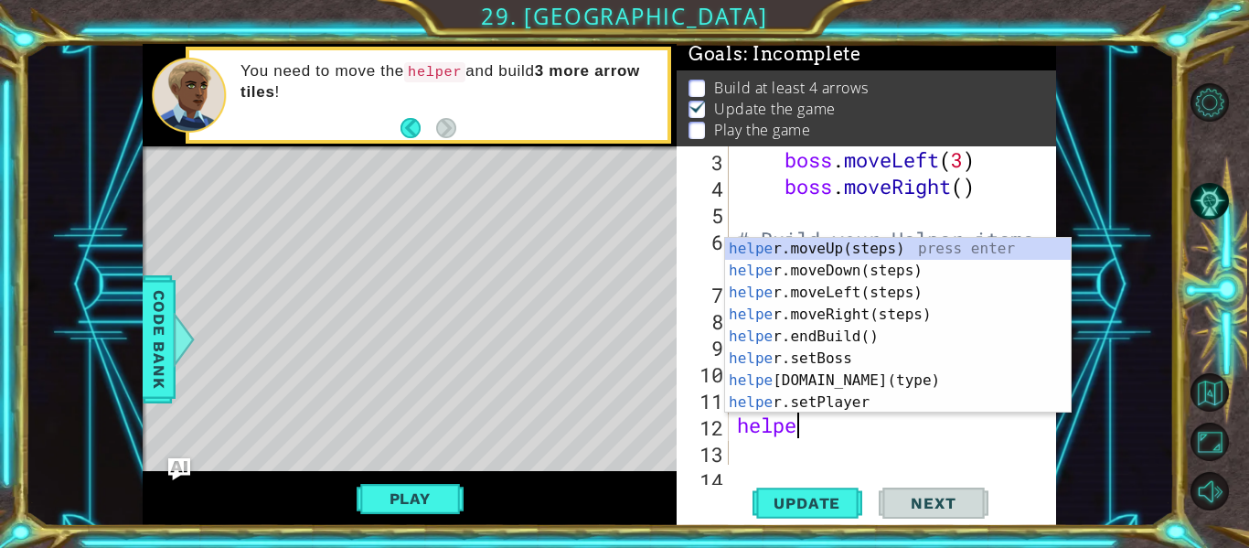
scroll to position [0, 2]
click at [863, 376] on div "helpe [PERSON_NAME]moveUp(steps) press enter helpe r.moveDown(steps) press ente…" at bounding box center [898, 347] width 346 height 219
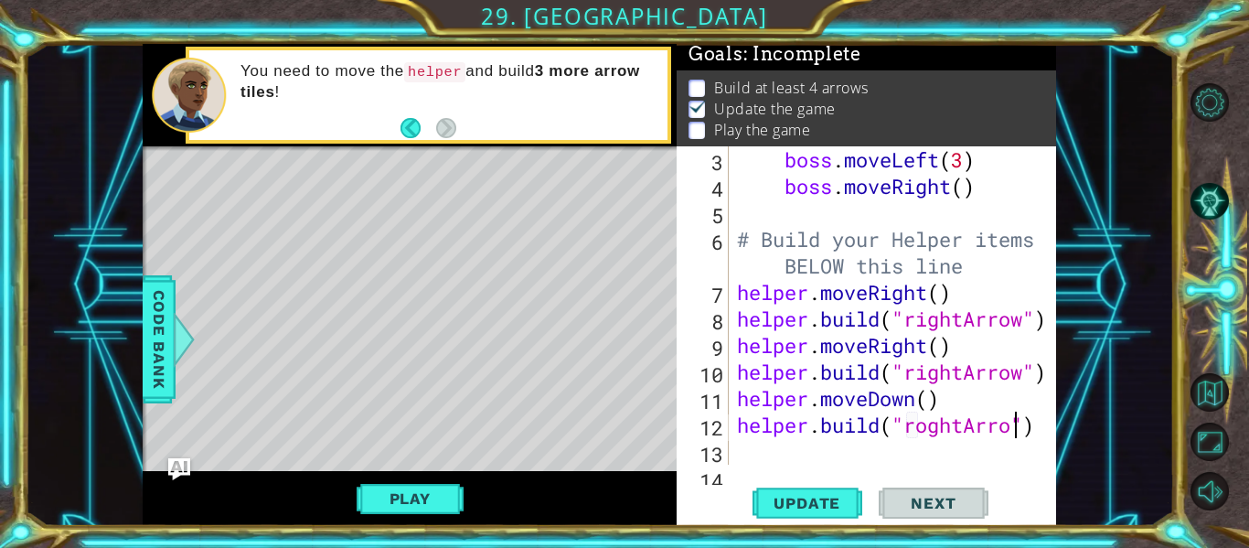
scroll to position [0, 14]
click at [929, 423] on div "boss . moveLeft ( 3 ) boss . moveRight ( ) # Build your Helper items BELOW this…" at bounding box center [897, 331] width 328 height 371
type textarea "[DOMAIN_NAME]("rightArrow")"
click at [801, 502] on span "Update" at bounding box center [806, 503] width 103 height 18
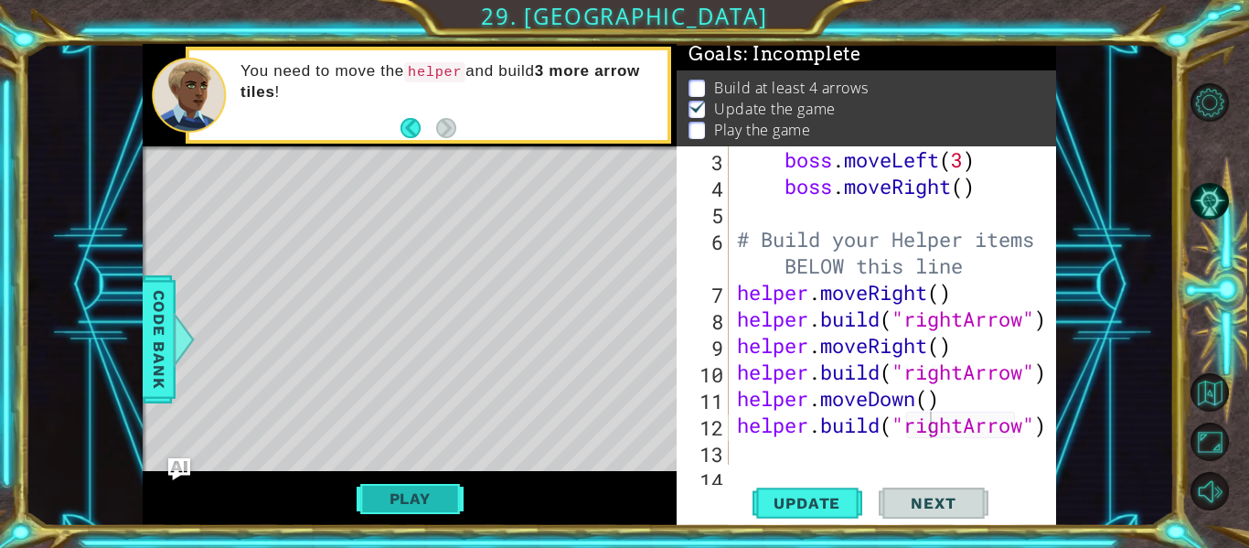
click at [422, 503] on button "Play" at bounding box center [410, 498] width 107 height 35
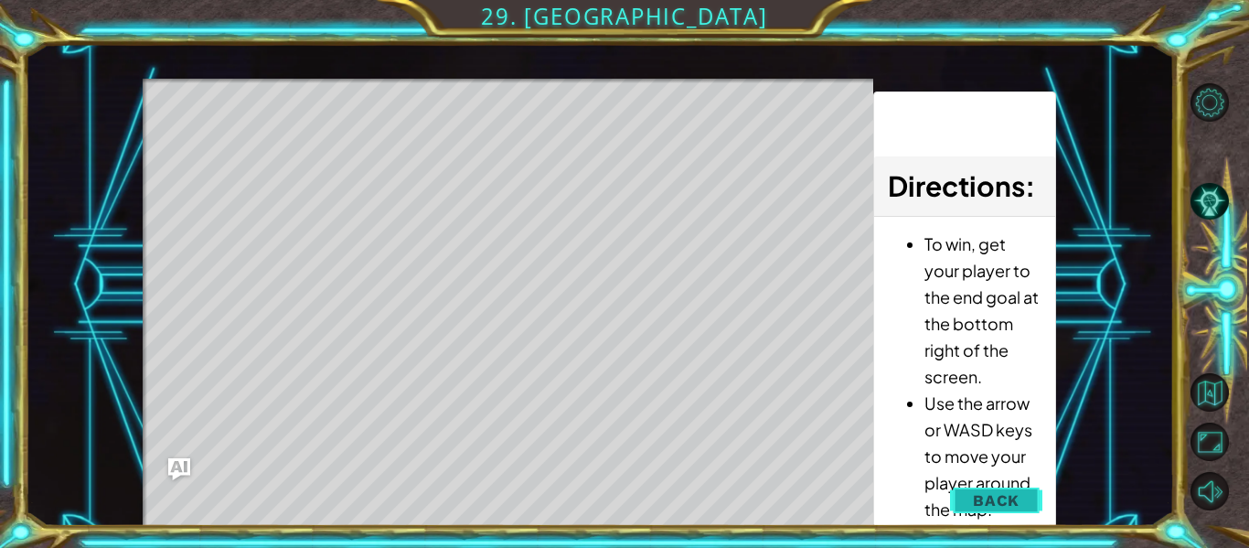
click at [993, 497] on span "Back" at bounding box center [996, 500] width 47 height 18
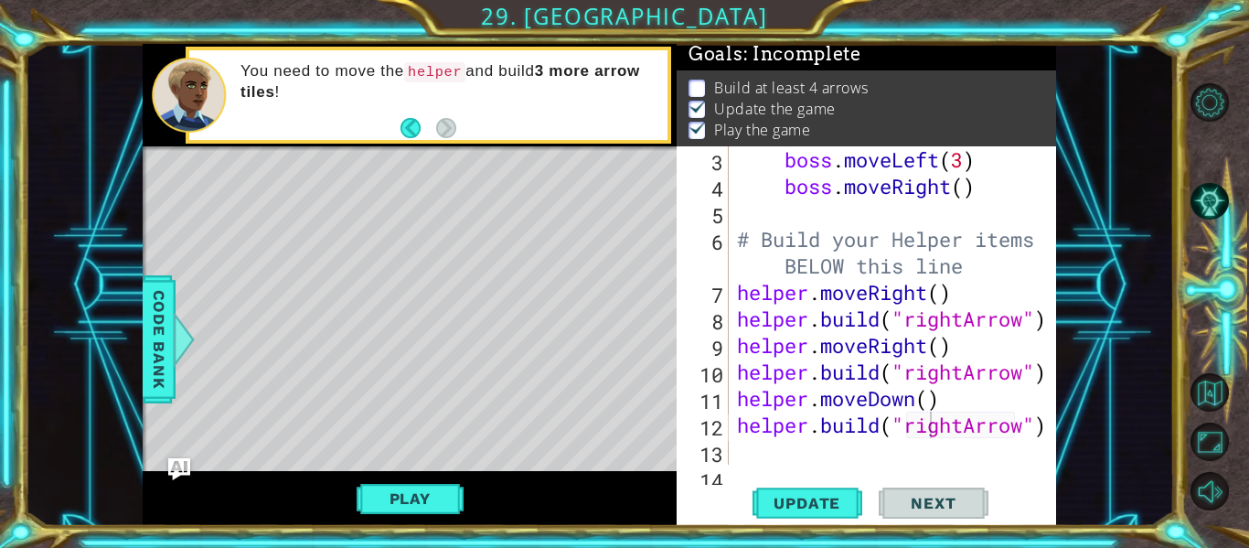
click at [800, 464] on div "[DOMAIN_NAME]("rightArrow") 3 4 5 6 7 8 9 10 11 12 13 14 boss . moveLeft ( 3 ) …" at bounding box center [866, 335] width 379 height 379
click at [781, 458] on div "boss . moveLeft ( 3 ) boss . moveRight ( ) # Build your Helper items BELOW this…" at bounding box center [897, 331] width 328 height 371
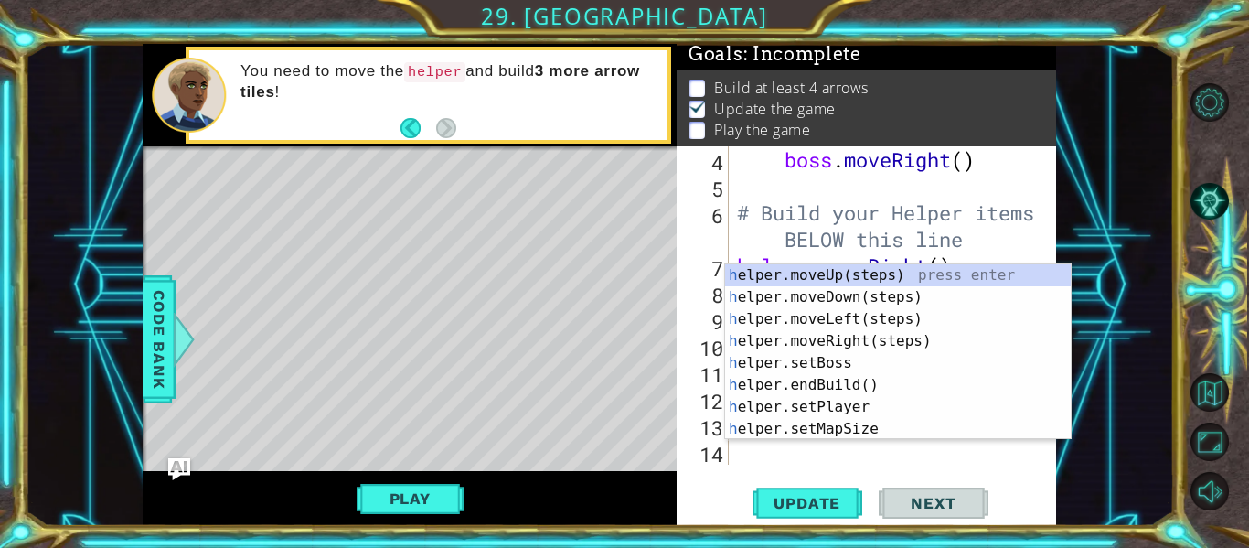
scroll to position [133, 0]
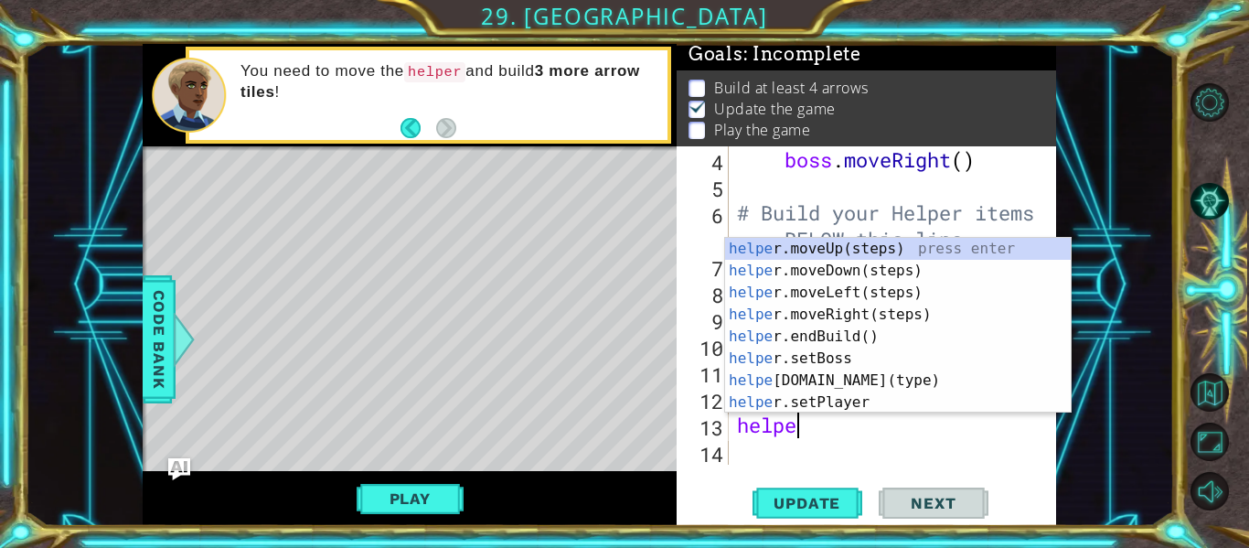
type textarea "helper"
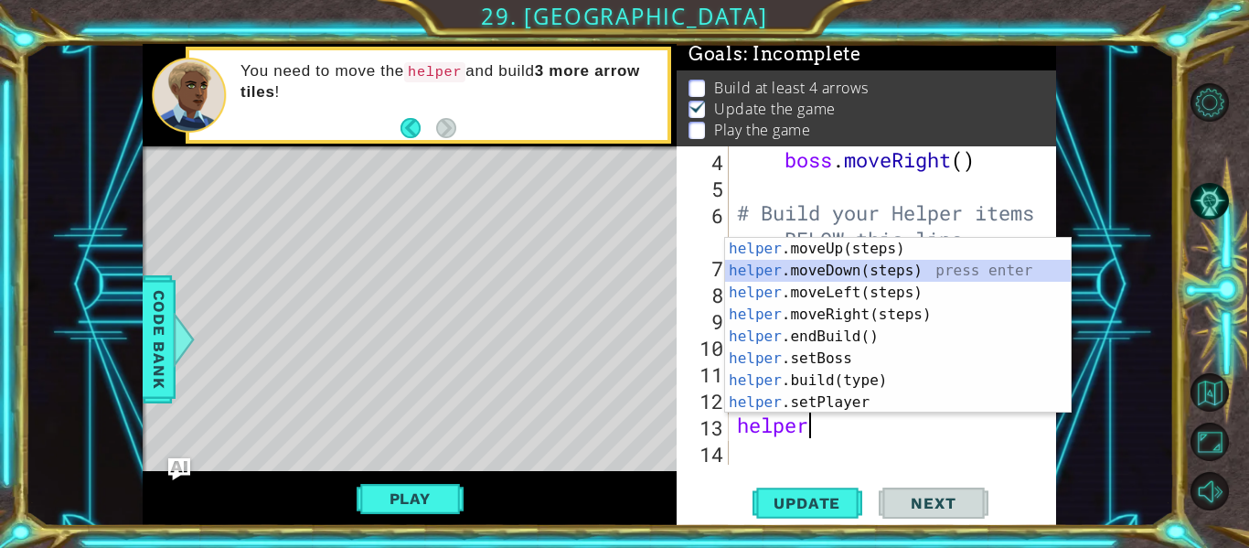
click at [862, 264] on div "helper .moveUp(steps) press enter helper .moveDown(steps) press enter helper .m…" at bounding box center [898, 347] width 346 height 219
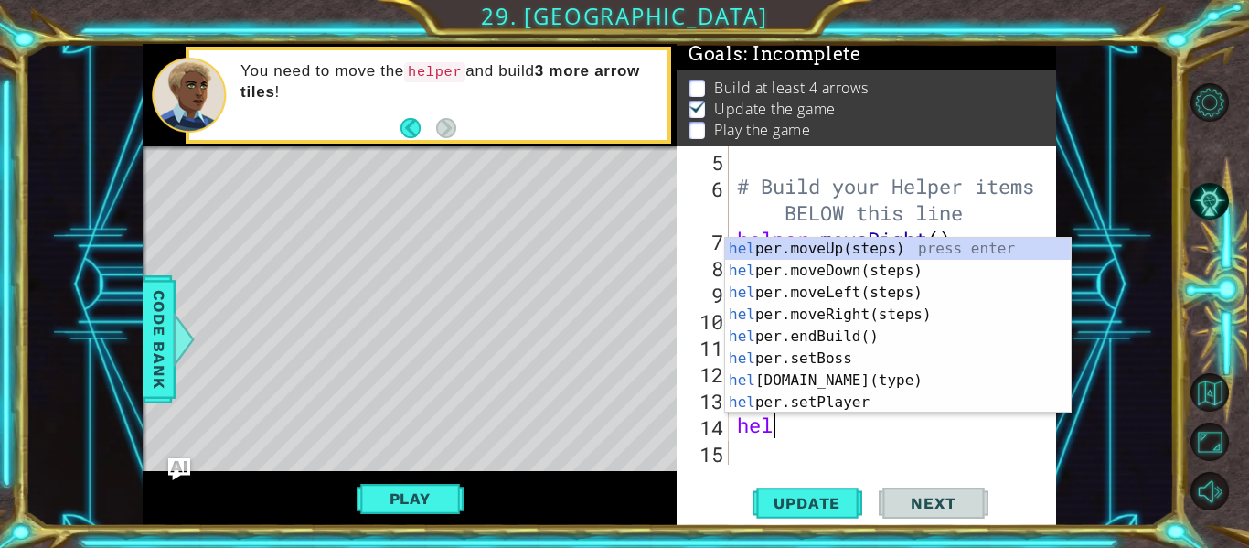
scroll to position [0, 1]
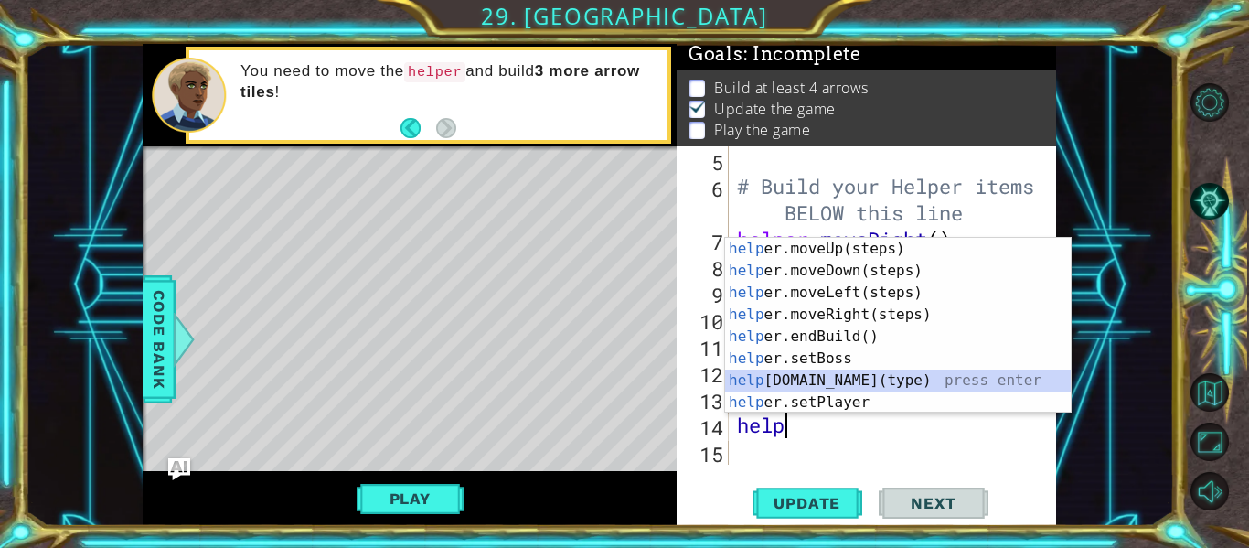
click at [863, 378] on div "help er.moveUp(steps) press enter help er.moveDown(steps) press enter help er.m…" at bounding box center [898, 347] width 346 height 219
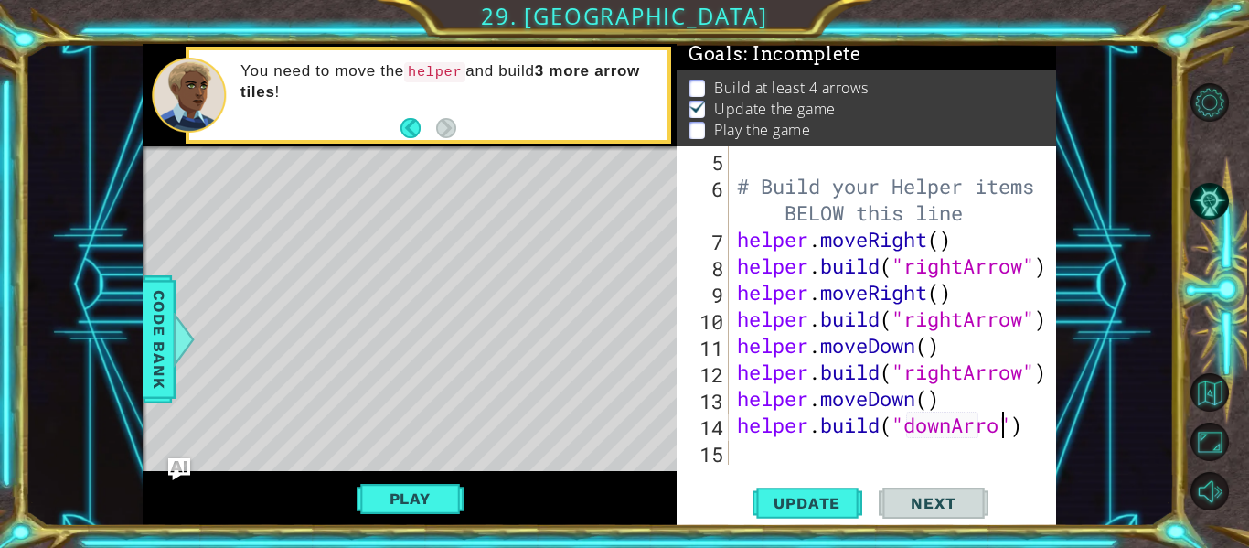
scroll to position [0, 13]
type textarea "[DOMAIN_NAME]("downArrow")"
click at [795, 495] on span "Update" at bounding box center [806, 503] width 103 height 18
click at [747, 444] on div "# Build your Helper items BELOW this line helper . moveRight ( ) helper . build…" at bounding box center [897, 331] width 328 height 371
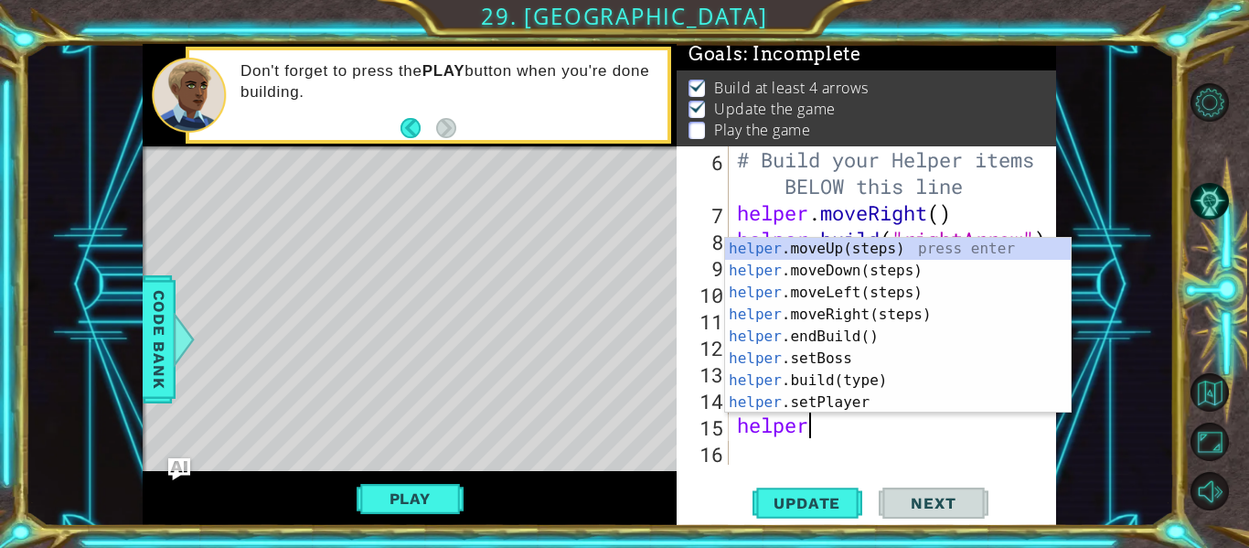
scroll to position [0, 3]
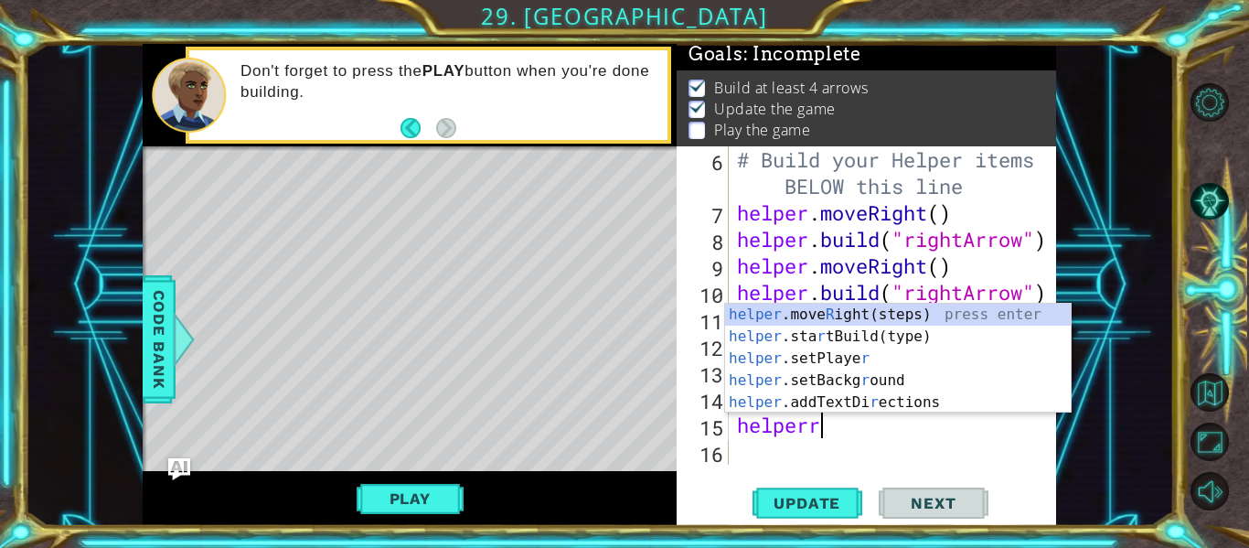
type textarea "helper"
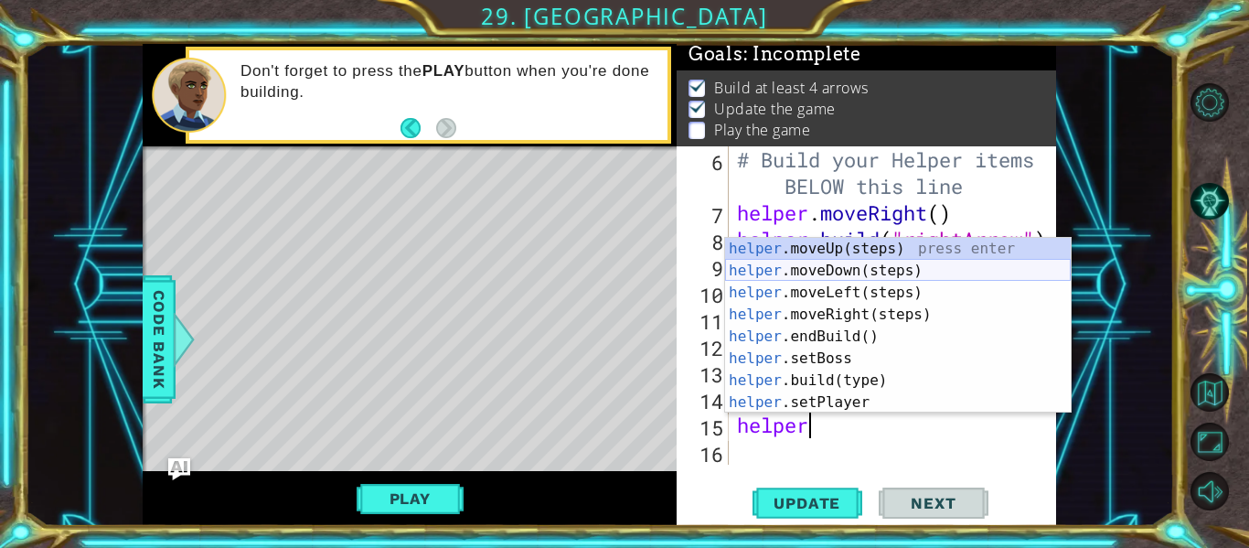
click at [795, 270] on div "helper .moveUp(steps) press enter helper .moveDown(steps) press enter helper .m…" at bounding box center [898, 347] width 346 height 219
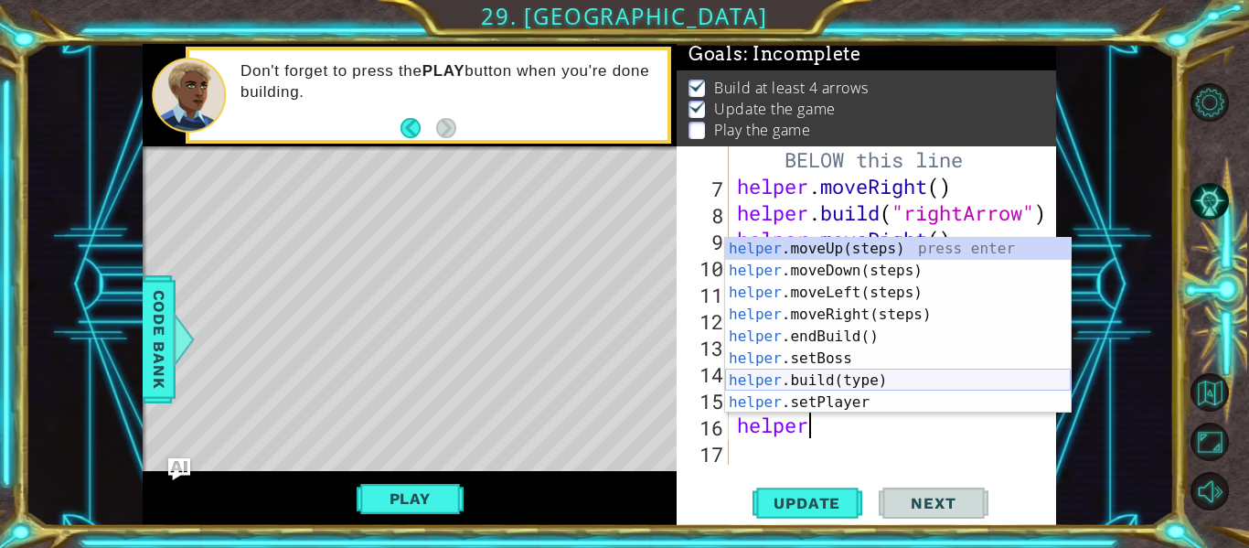
click at [859, 374] on div "helper .moveUp(steps) press enter helper .moveDown(steps) press enter helper .m…" at bounding box center [898, 347] width 346 height 219
type textarea "[DOMAIN_NAME]("wall")"
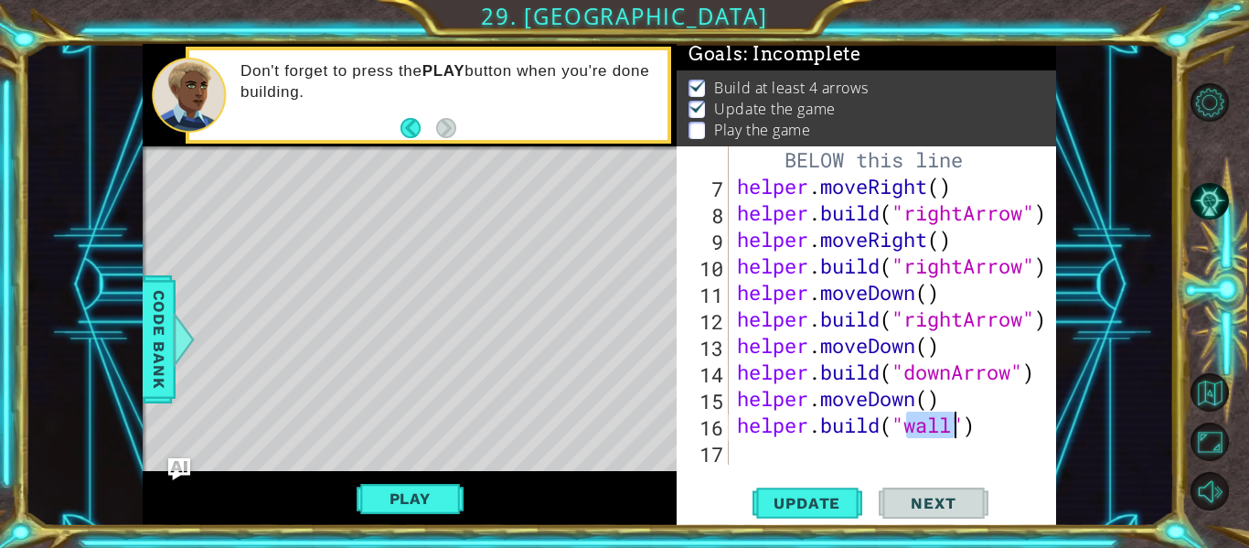
click at [795, 453] on div "# Build your Helper items BELOW this line helper . moveRight ( ) helper . build…" at bounding box center [897, 319] width 328 height 398
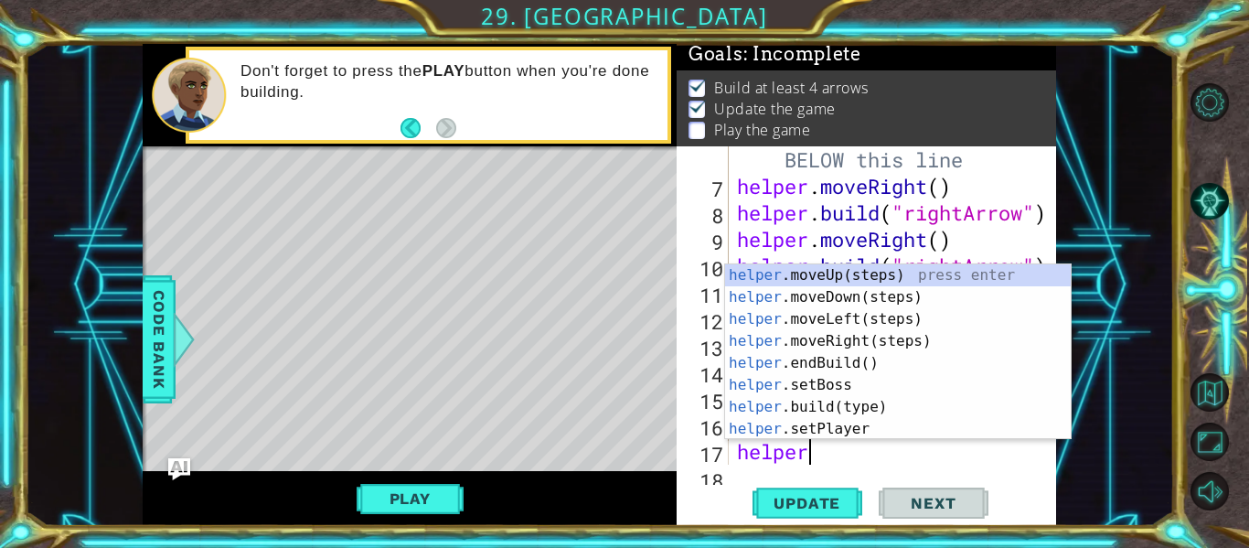
scroll to position [239, 0]
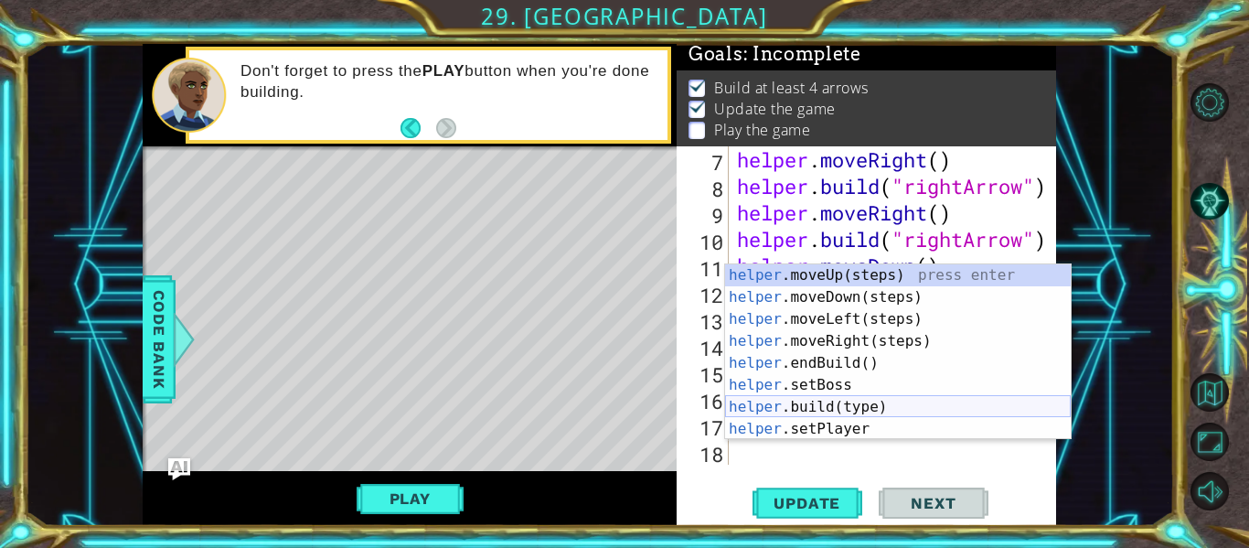
click at [798, 404] on div "helper .moveUp(steps) press enter helper .moveDown(steps) press enter helper .m…" at bounding box center [898, 373] width 346 height 219
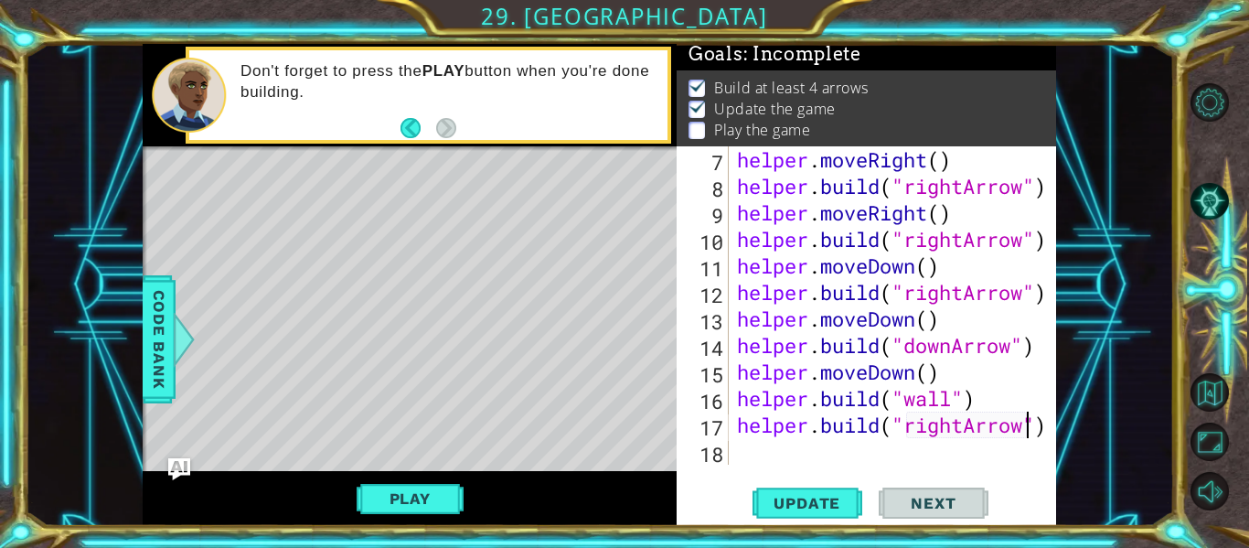
scroll to position [0, 14]
type textarea "[DOMAIN_NAME]("rightArrow")"
click at [806, 506] on span "Update" at bounding box center [806, 503] width 103 height 18
click at [798, 488] on button "Update" at bounding box center [807, 503] width 110 height 37
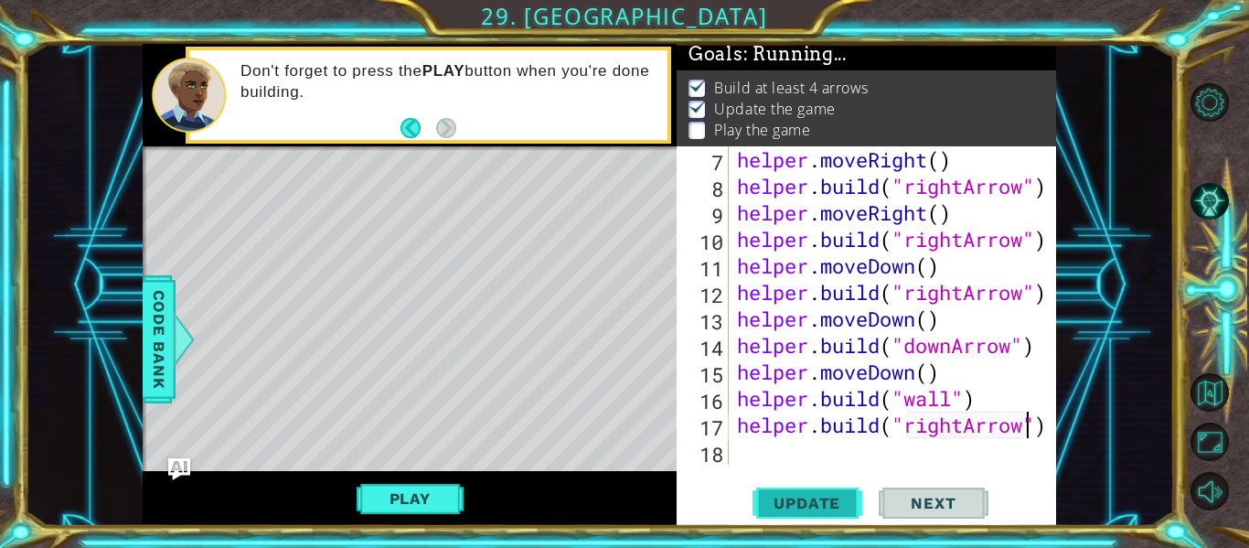
click at [794, 494] on span "Update" at bounding box center [806, 503] width 103 height 18
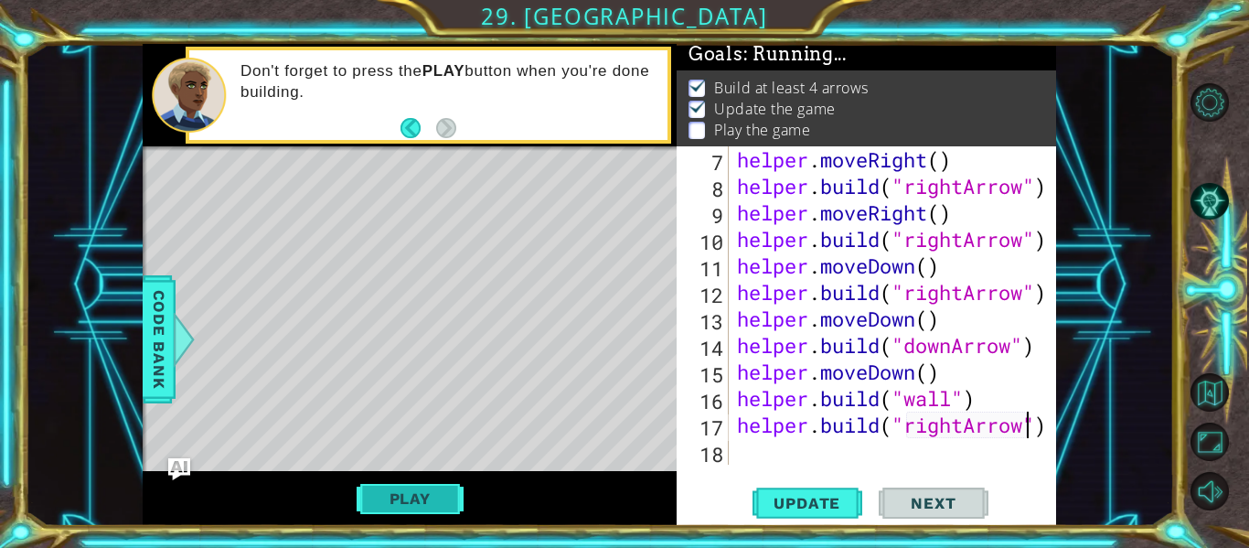
click at [419, 503] on button "Play" at bounding box center [410, 498] width 107 height 35
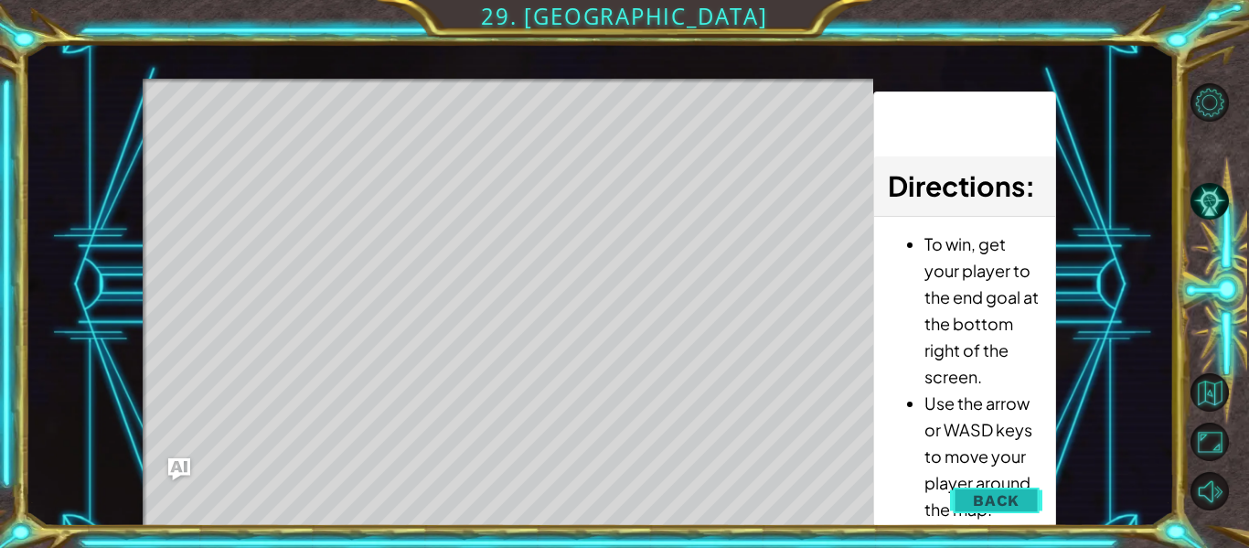
click at [1002, 485] on button "Back" at bounding box center [996, 500] width 92 height 37
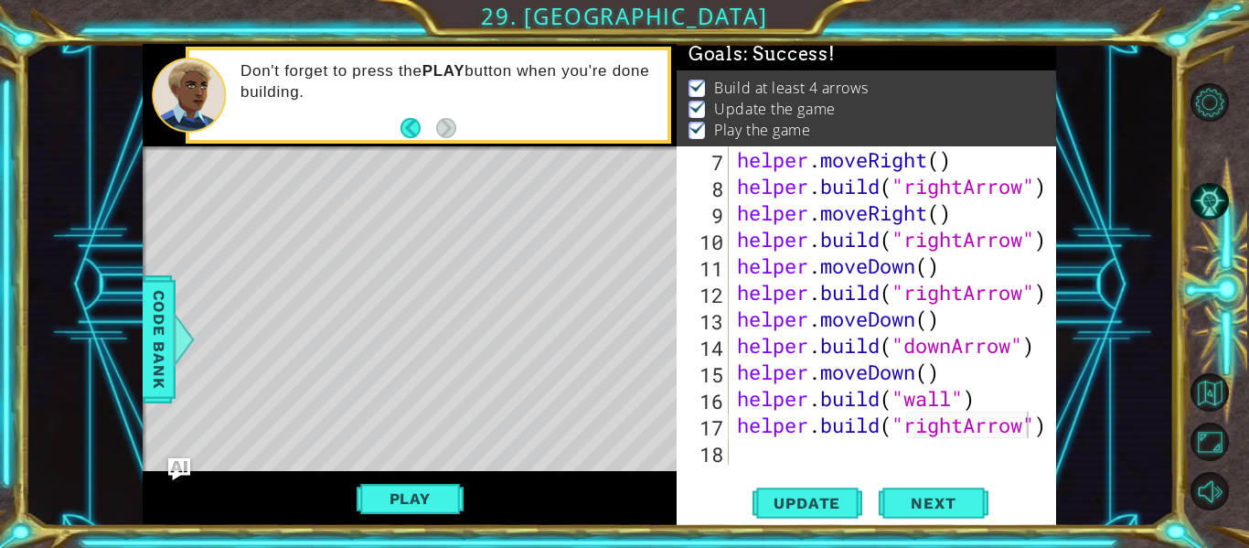
click at [805, 453] on div "helper . moveRight ( ) helper . build ( "rightArrow" ) helper . moveRight ( ) h…" at bounding box center [897, 331] width 328 height 371
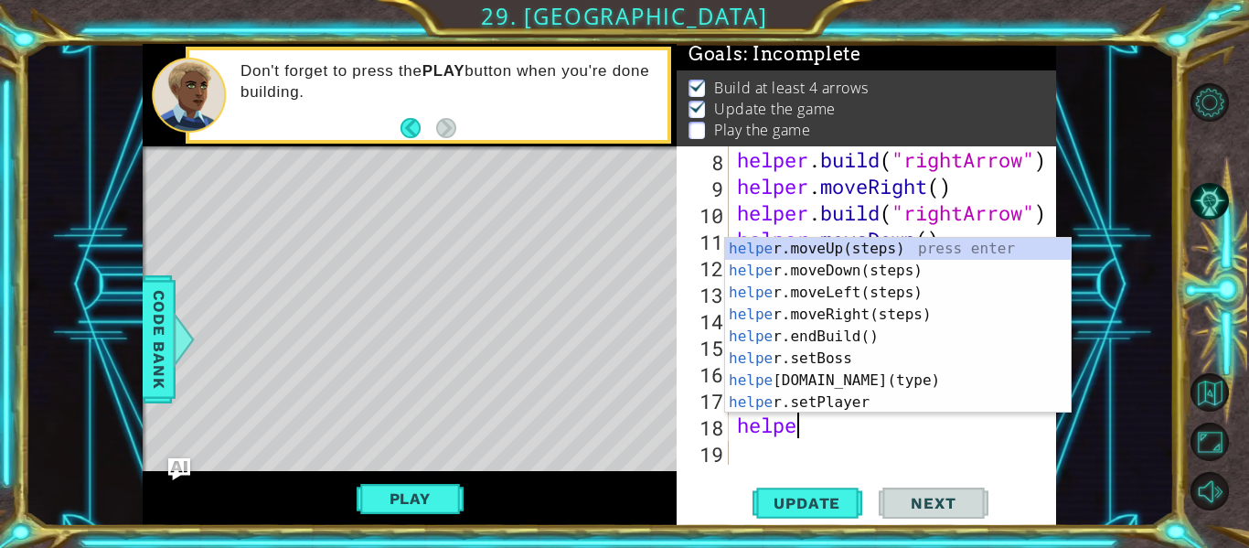
scroll to position [265, 0]
type textarea "helper"
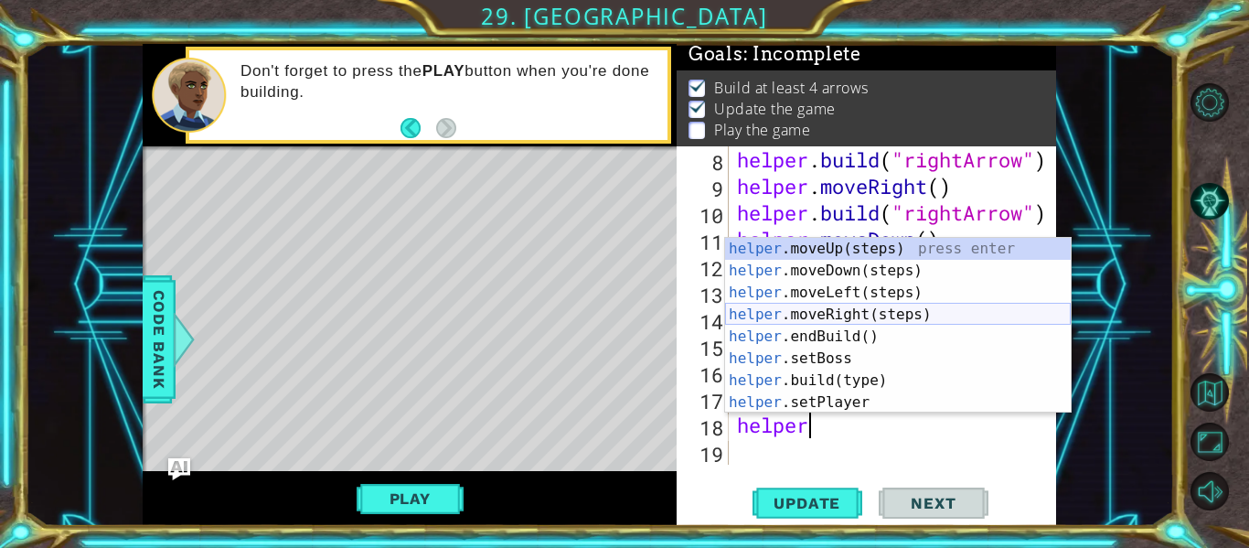
click at [816, 309] on div "helper .moveUp(steps) press enter helper .moveDown(steps) press enter helper .m…" at bounding box center [898, 347] width 346 height 219
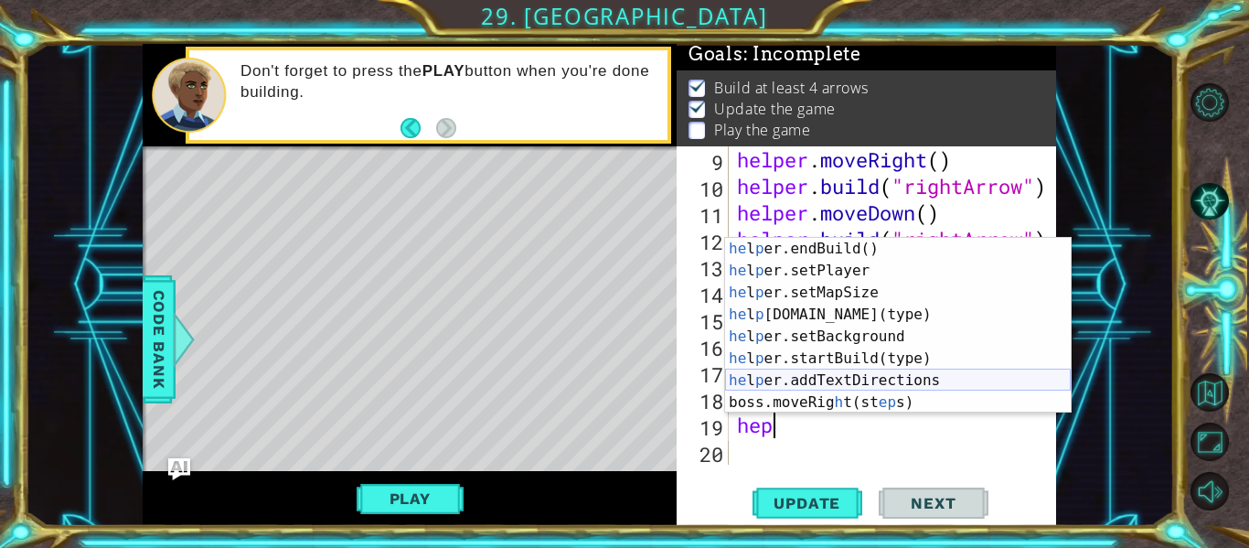
scroll to position [110, 0]
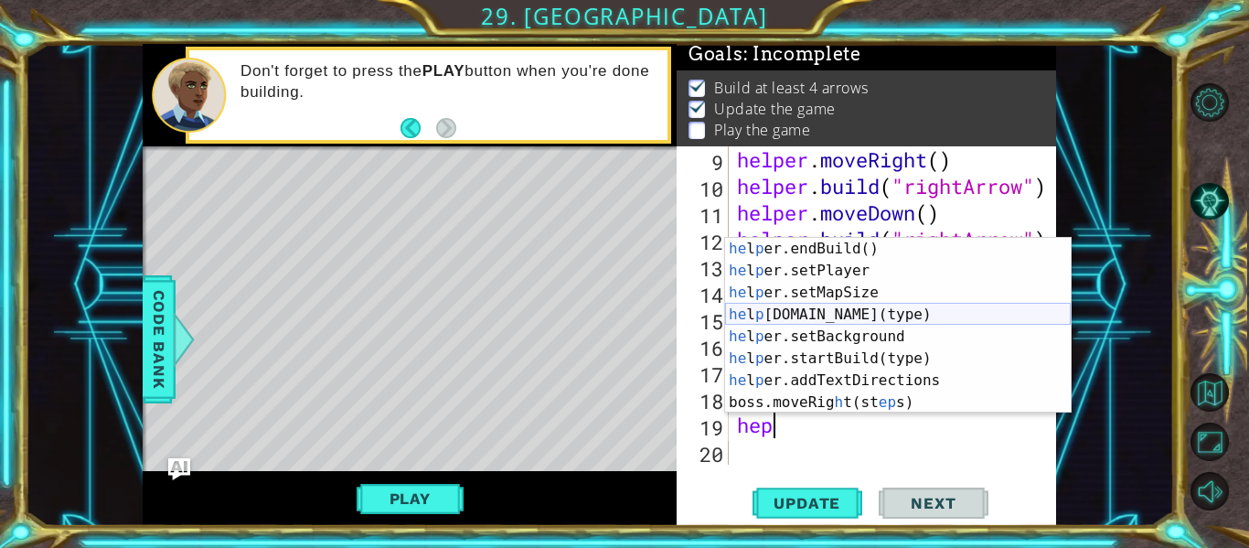
click at [824, 316] on div "he l p er.endBuild() press enter he l p er.setPlayer press enter he l p er.setM…" at bounding box center [898, 347] width 346 height 219
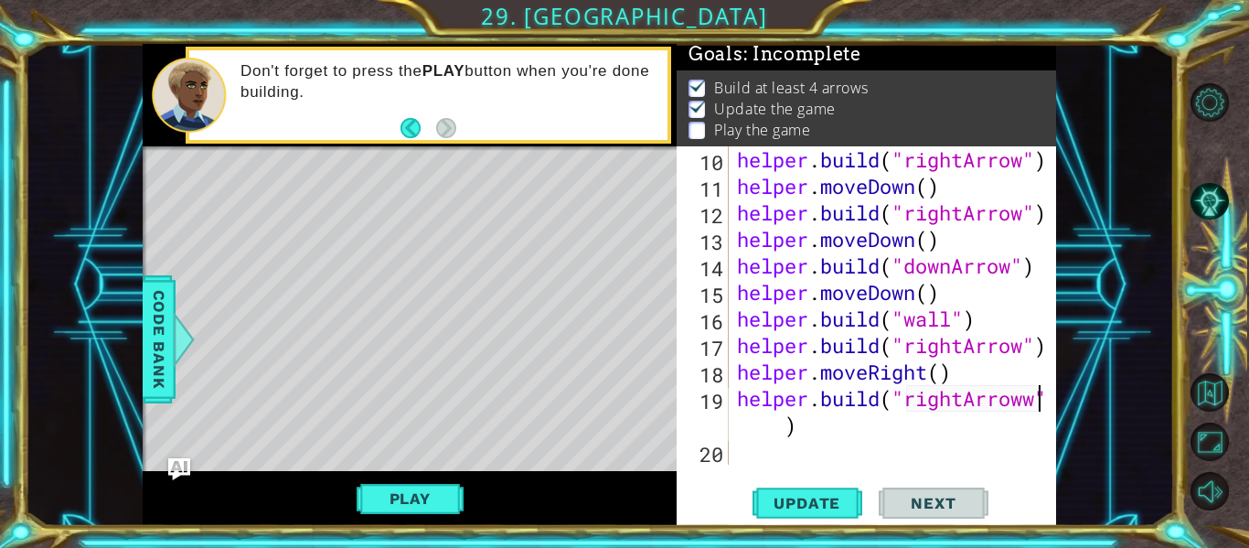
scroll to position [318, 0]
type textarea "[DOMAIN_NAME]("rightArrow")"
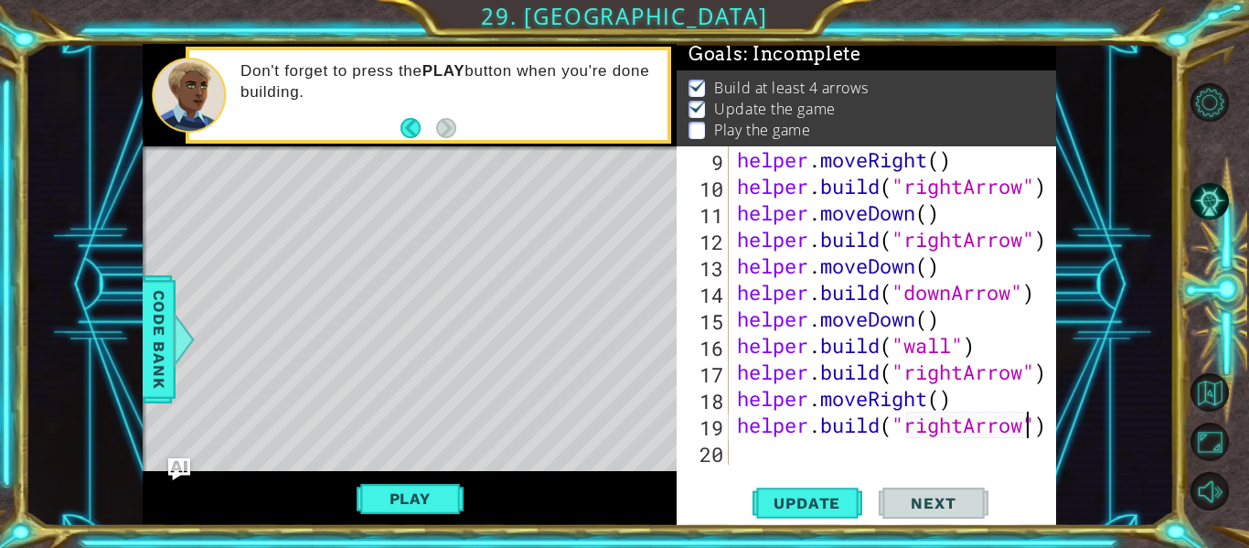
scroll to position [292, 0]
click at [760, 452] on div "helper . moveRight ( ) helper . build ( "rightArrow" ) helper . moveDown ( ) he…" at bounding box center [897, 331] width 328 height 371
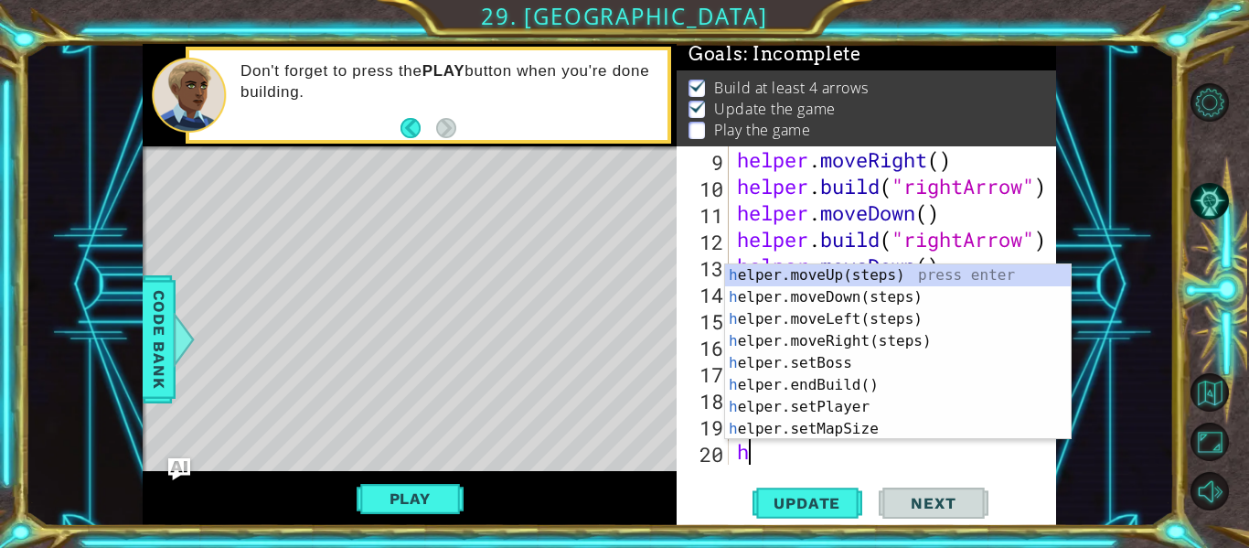
type textarea "helper"
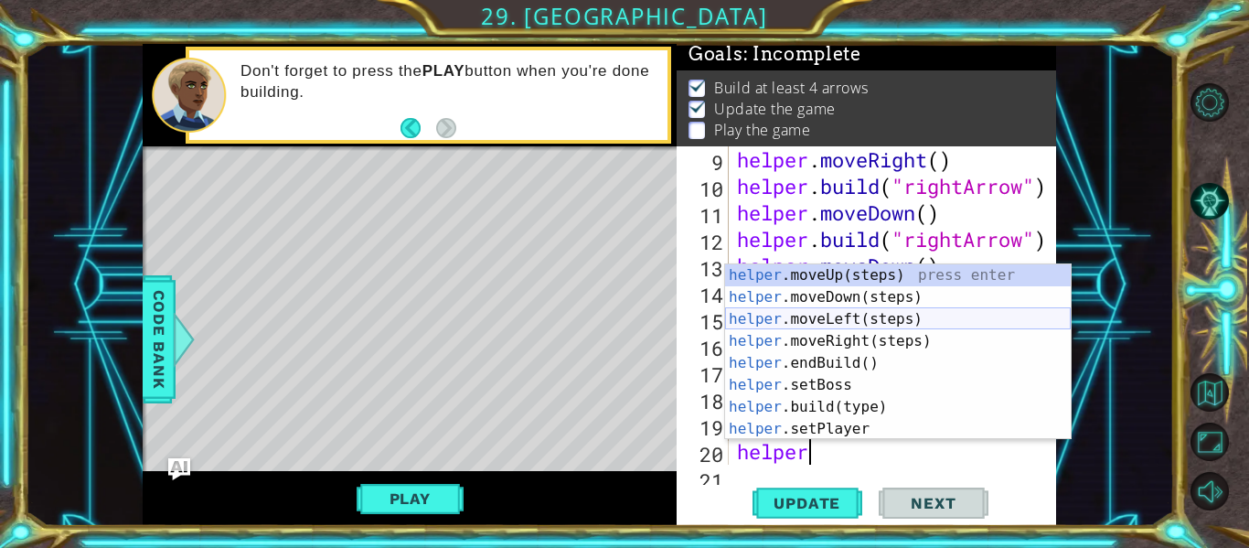
scroll to position [318, 0]
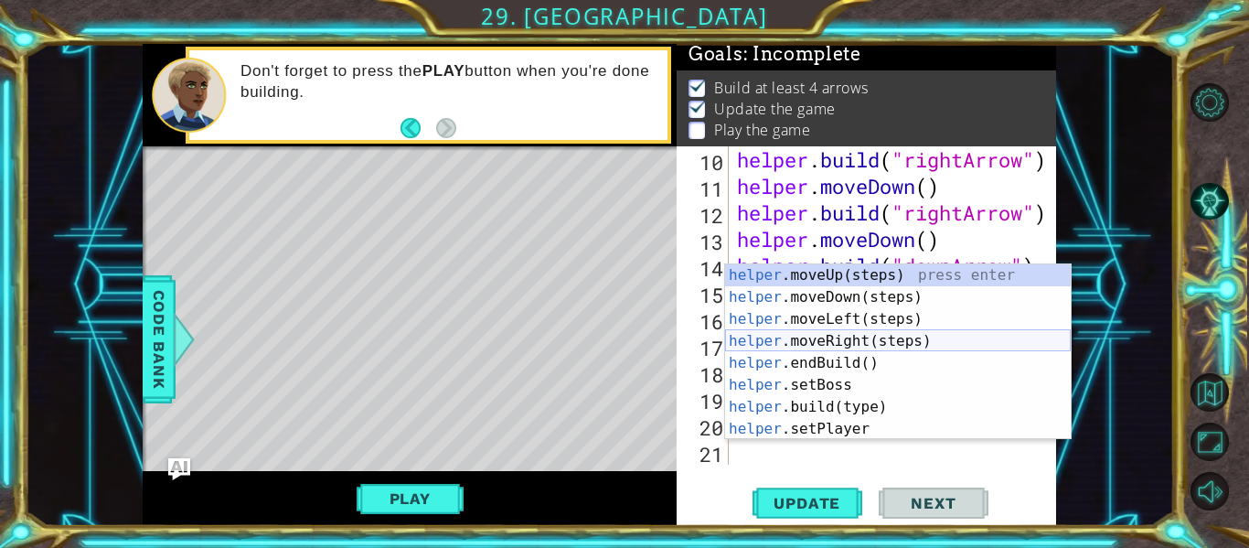
click at [859, 341] on div "helper .moveUp(steps) press enter helper .moveDown(steps) press enter helper .m…" at bounding box center [898, 373] width 346 height 219
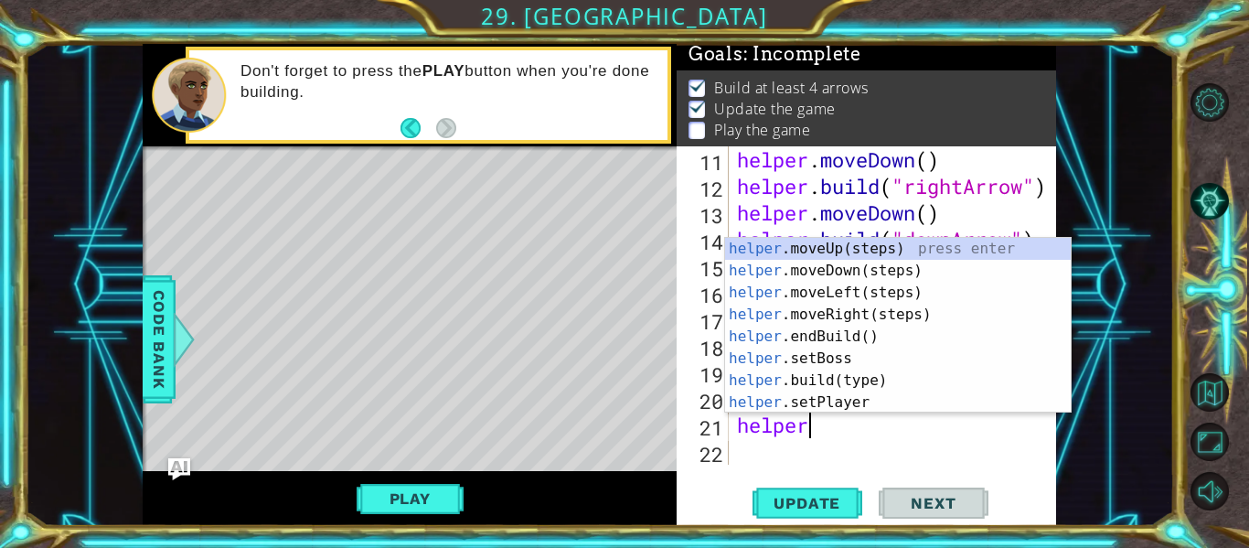
scroll to position [0, 3]
click at [798, 377] on div "helper .moveUp(steps) press enter helper .moveDown(steps) press enter helper .m…" at bounding box center [898, 347] width 346 height 219
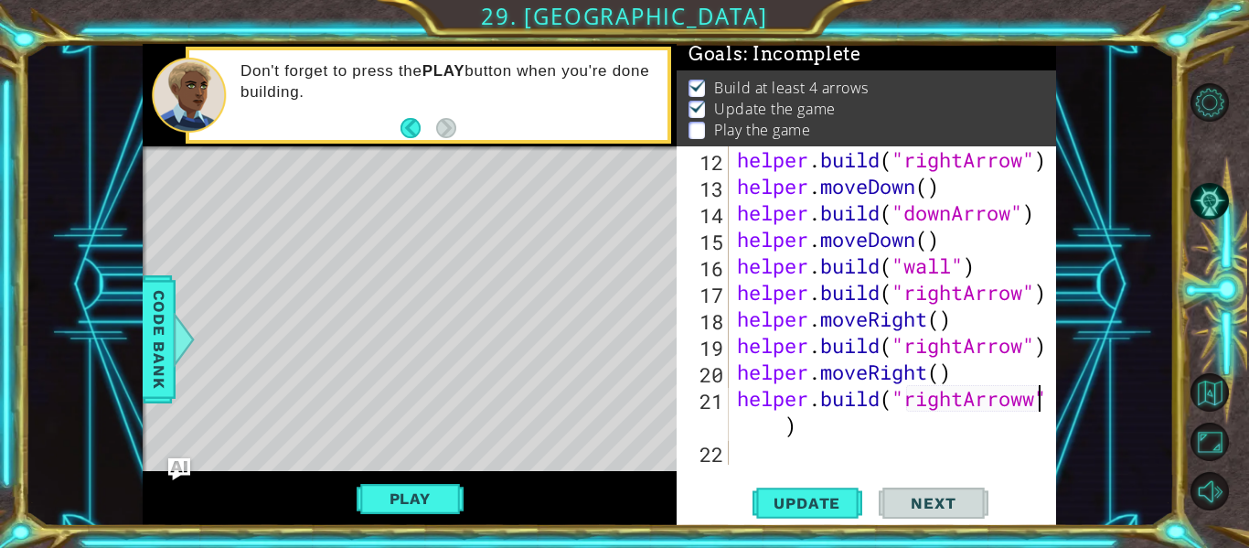
scroll to position [371, 0]
type textarea "[DOMAIN_NAME]("rightArrow")"
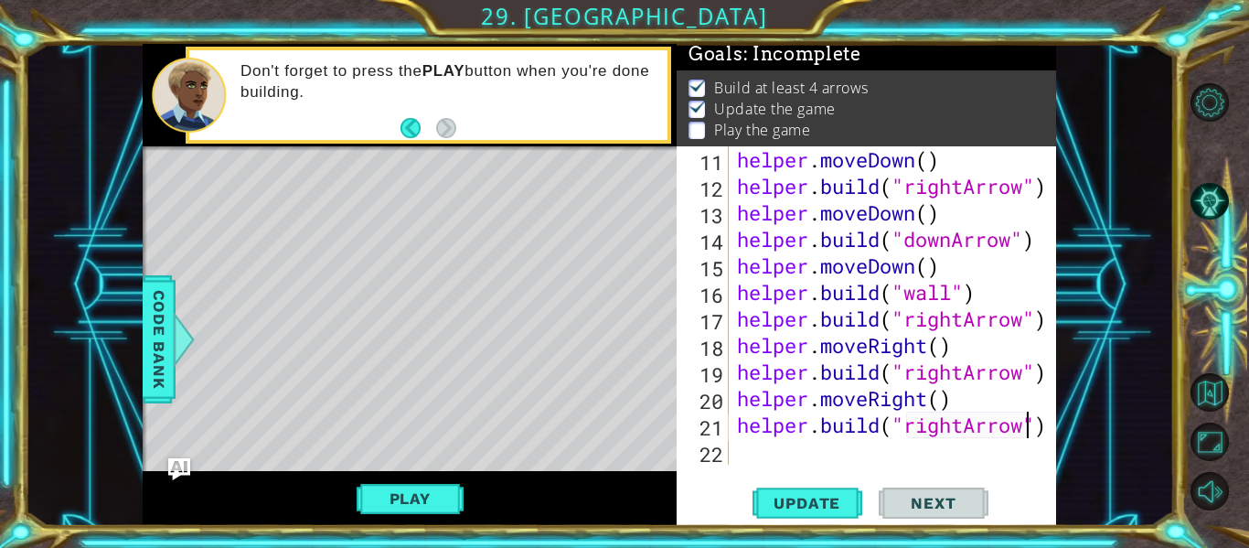
scroll to position [345, 0]
click at [788, 457] on div "helper . moveDown ( ) helper . build ( "rightArrow" ) helper . moveDown ( ) hel…" at bounding box center [897, 331] width 328 height 371
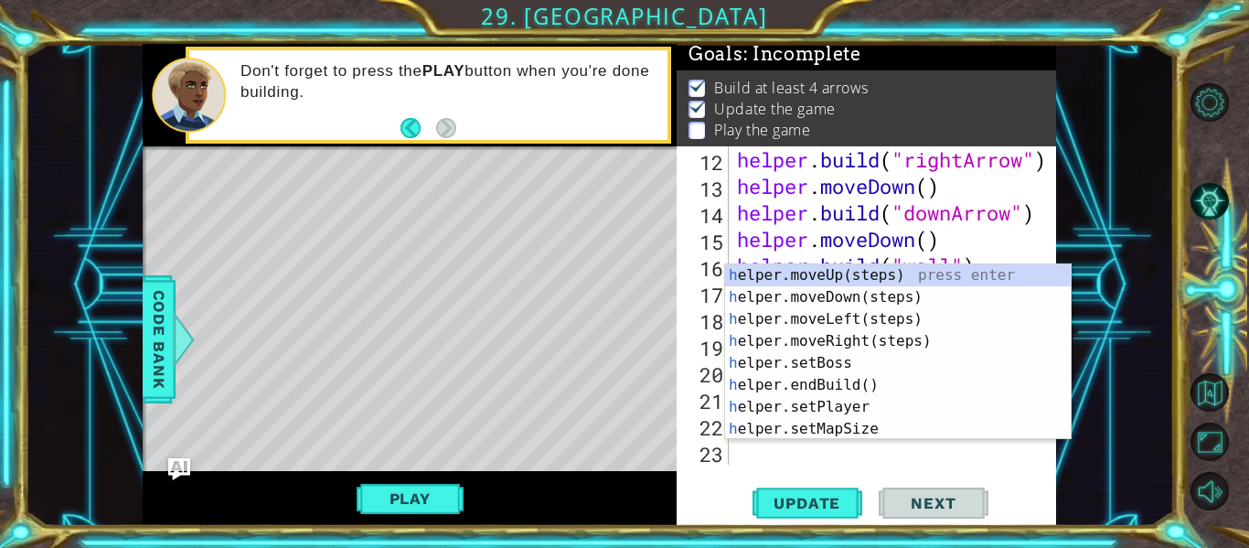
scroll to position [371, 0]
type textarea "h"
click at [966, 474] on div "[DEMOGRAPHIC_DATA] 13 14 15 16 17 18 19 20 21 22 23 helper . build ( "rightArro…" at bounding box center [866, 335] width 379 height 379
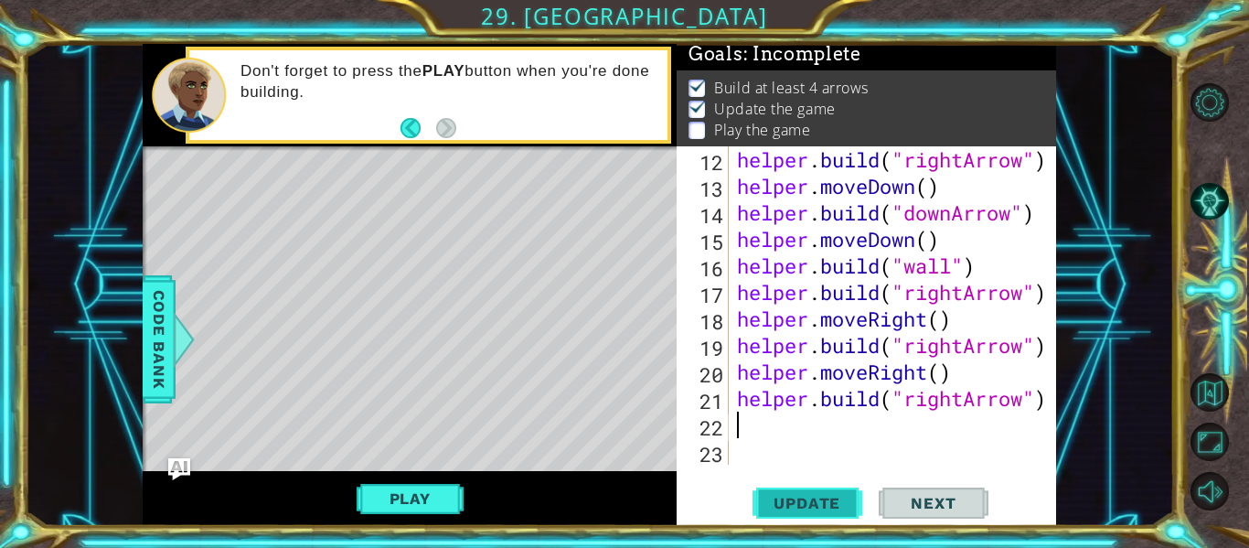
click at [783, 505] on span "Update" at bounding box center [806, 503] width 103 height 18
click at [394, 481] on button "Play" at bounding box center [410, 498] width 107 height 35
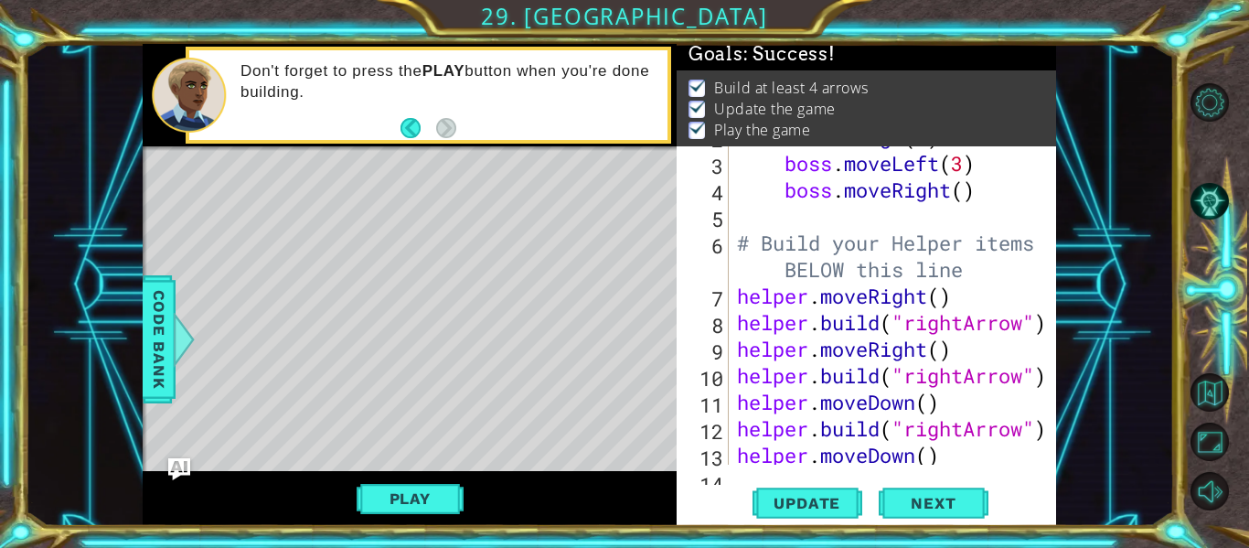
scroll to position [103, 0]
click at [959, 375] on div "for i in range ( 2 ) : boss . moveLeft ( 3 ) boss . moveRight ( ) # Build your …" at bounding box center [897, 308] width 328 height 371
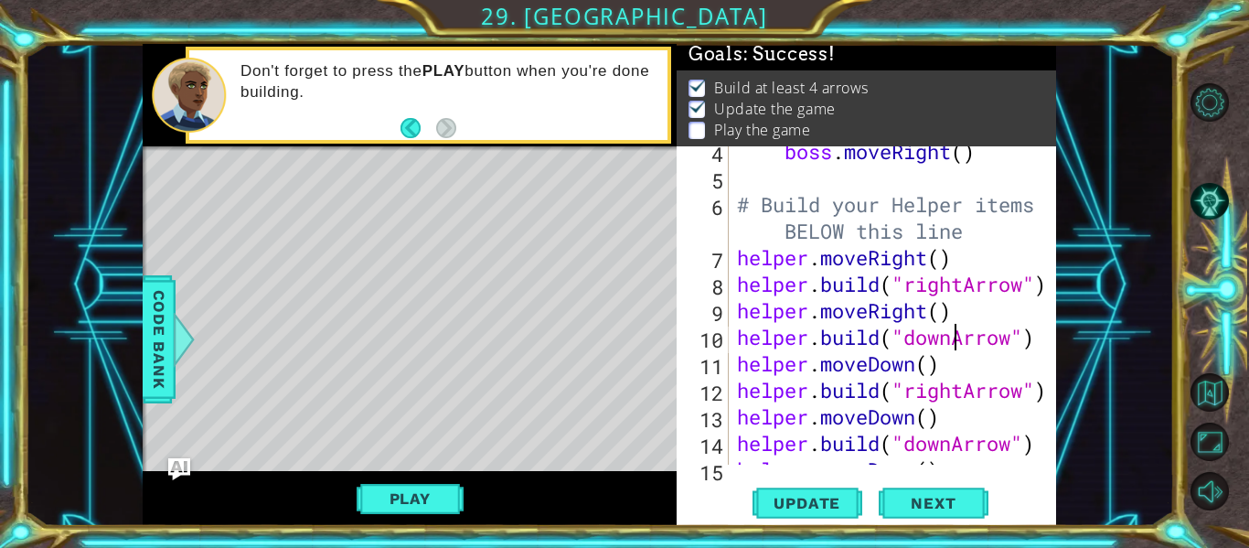
scroll to position [141, 0]
click at [968, 399] on div "boss . moveRight ( ) # Build your Helper items BELOW this line helper . moveRig…" at bounding box center [897, 323] width 328 height 371
type textarea "[DOMAIN_NAME]("downArrow")"
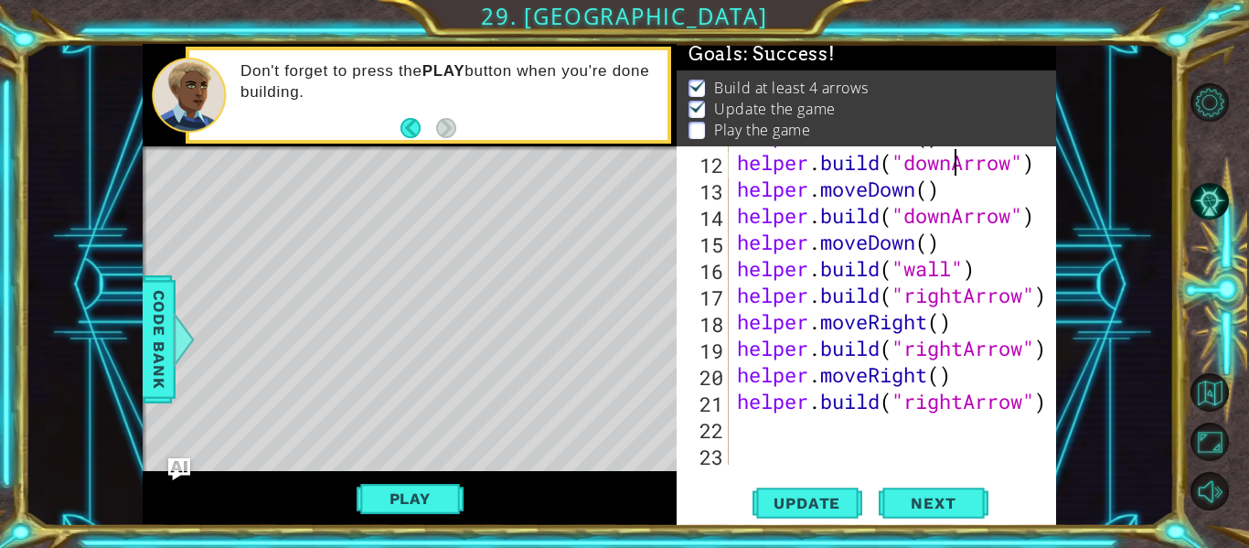
scroll to position [369, 0]
click at [867, 431] on div "helper . moveDown ( ) helper . build ( "downArrow" ) helper . moveDown ( ) help…" at bounding box center [897, 308] width 328 height 371
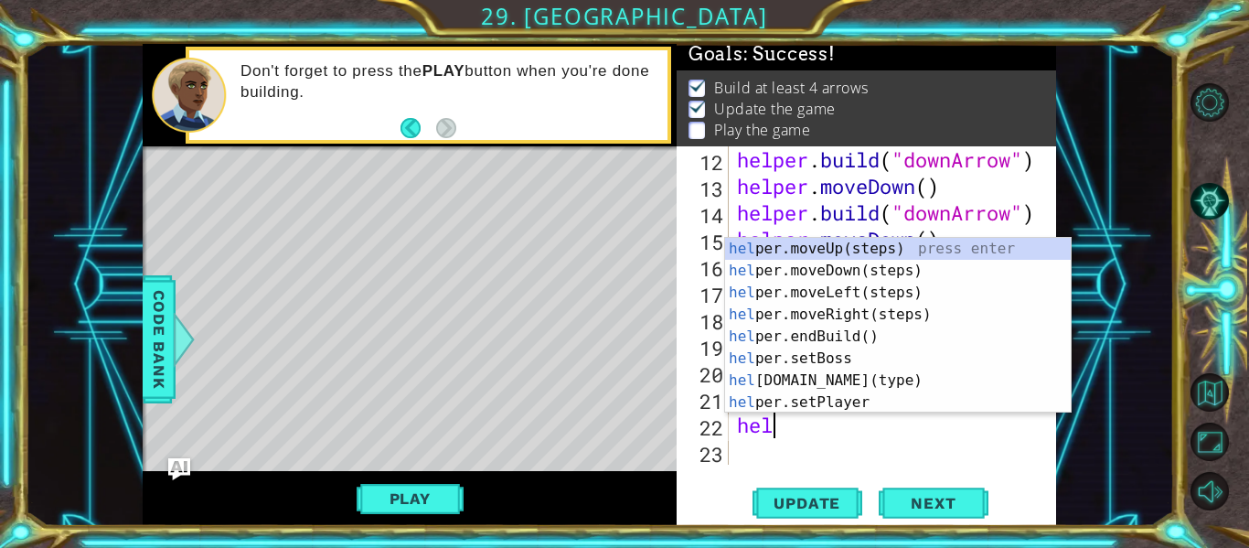
scroll to position [371, 0]
type textarea "helper"
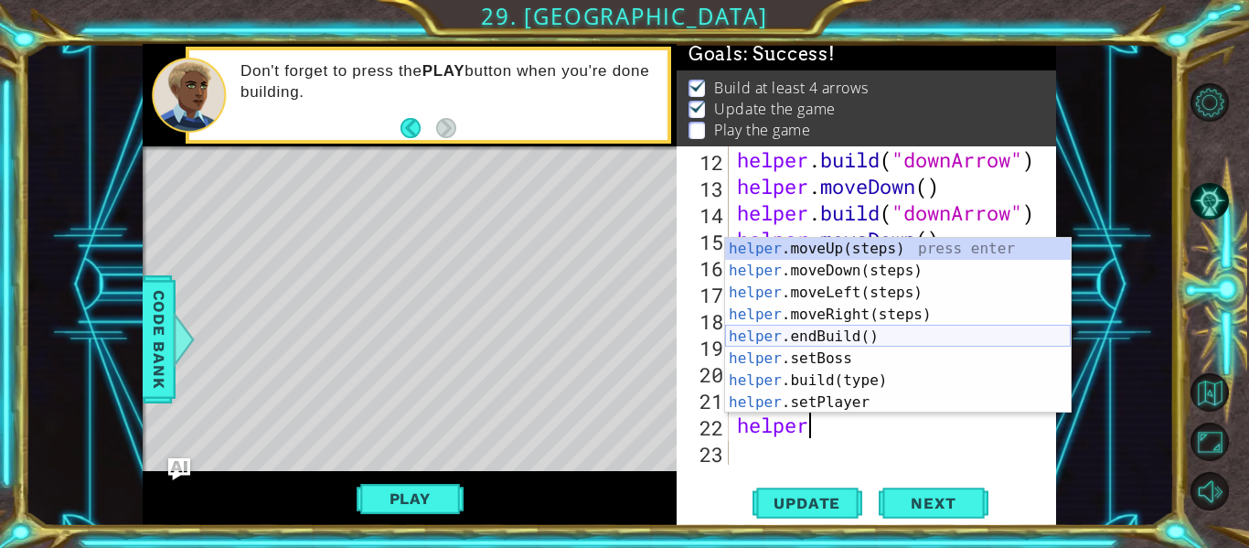
click at [892, 329] on div "helper .moveUp(steps) press enter helper .moveDown(steps) press enter helper .m…" at bounding box center [898, 347] width 346 height 219
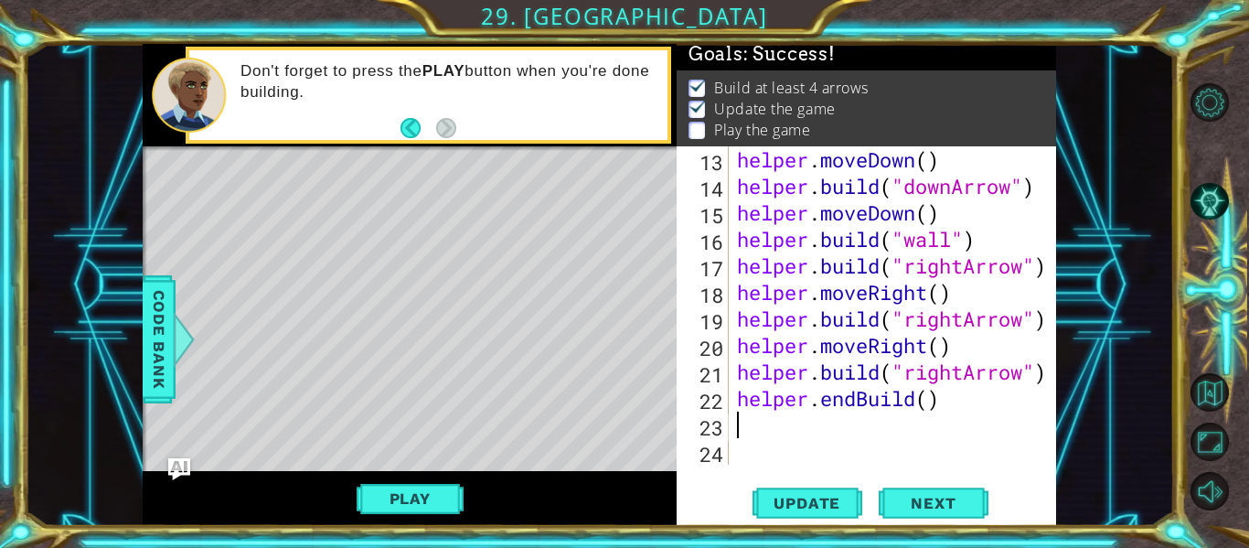
scroll to position [398, 0]
drag, startPoint x: 914, startPoint y: 398, endPoint x: 820, endPoint y: 401, distance: 94.2
click at [820, 401] on div "helper . moveDown ( ) helper . build ( "downArrow" ) helper . moveDown ( ) help…" at bounding box center [897, 331] width 328 height 371
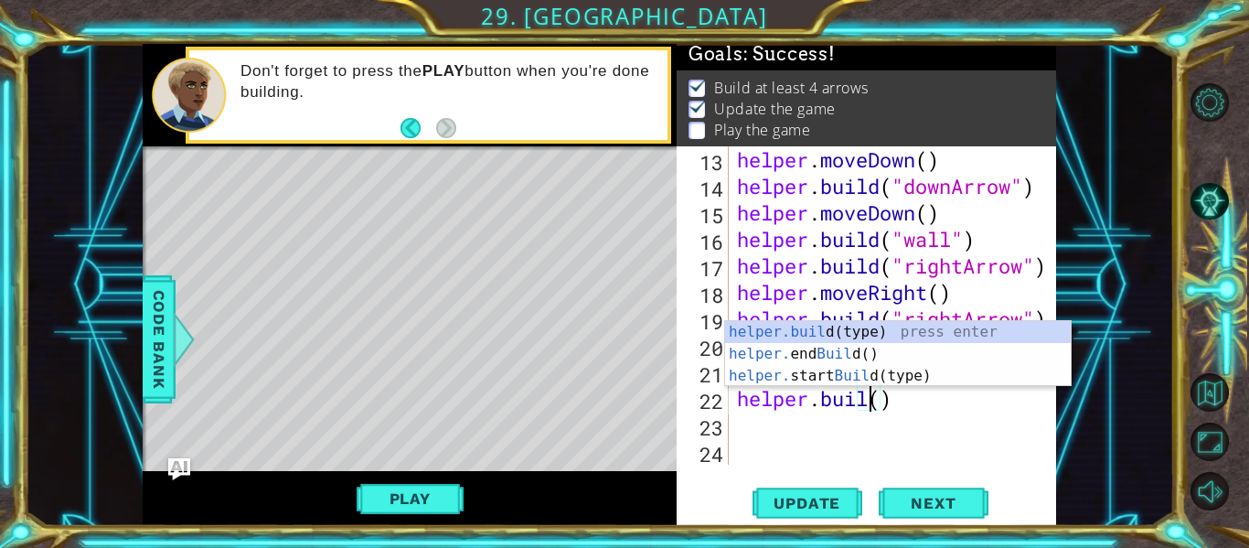
scroll to position [0, 6]
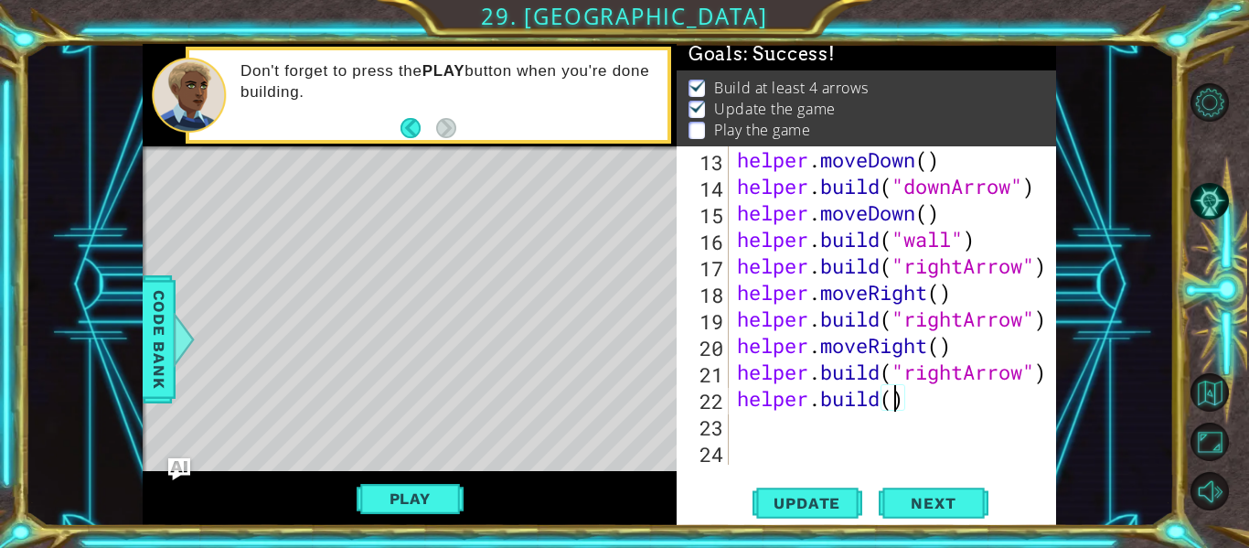
click at [895, 397] on div "helper . moveDown ( ) helper . build ( "downArrow" ) helper . moveDown ( ) help…" at bounding box center [897, 331] width 328 height 371
type textarea "[DOMAIN_NAME]("rightArrow")"
click at [783, 442] on div "helper . moveDown ( ) helper . build ( "downArrow" ) helper . moveDown ( ) help…" at bounding box center [897, 331] width 328 height 371
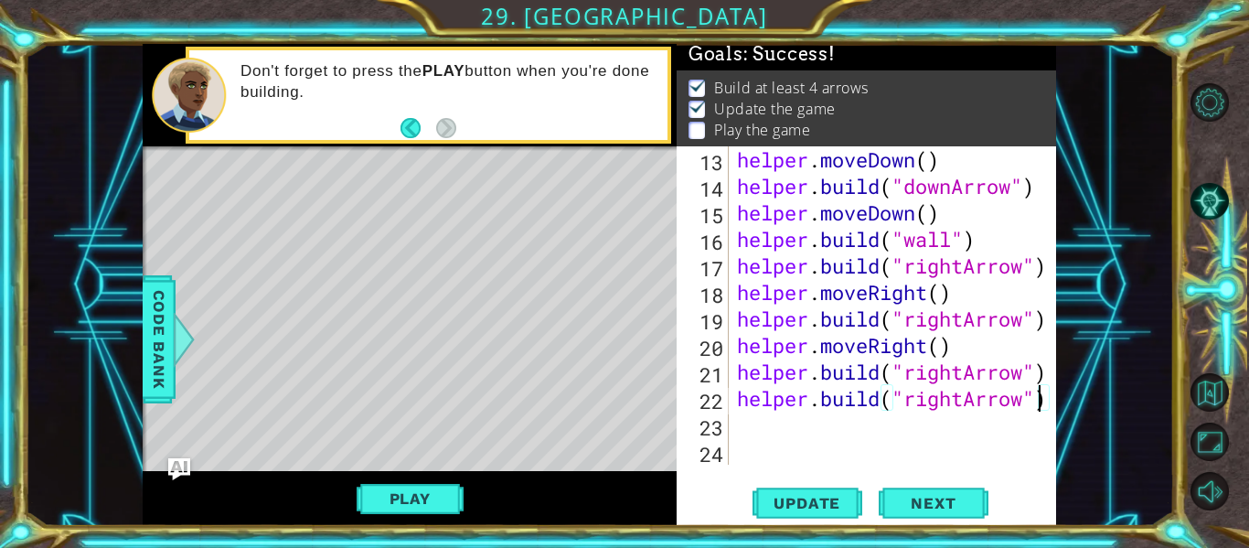
scroll to position [0, 0]
click at [782, 423] on div "helper . moveDown ( ) helper . build ( "downArrow" ) helper . moveDown ( ) help…" at bounding box center [897, 331] width 328 height 371
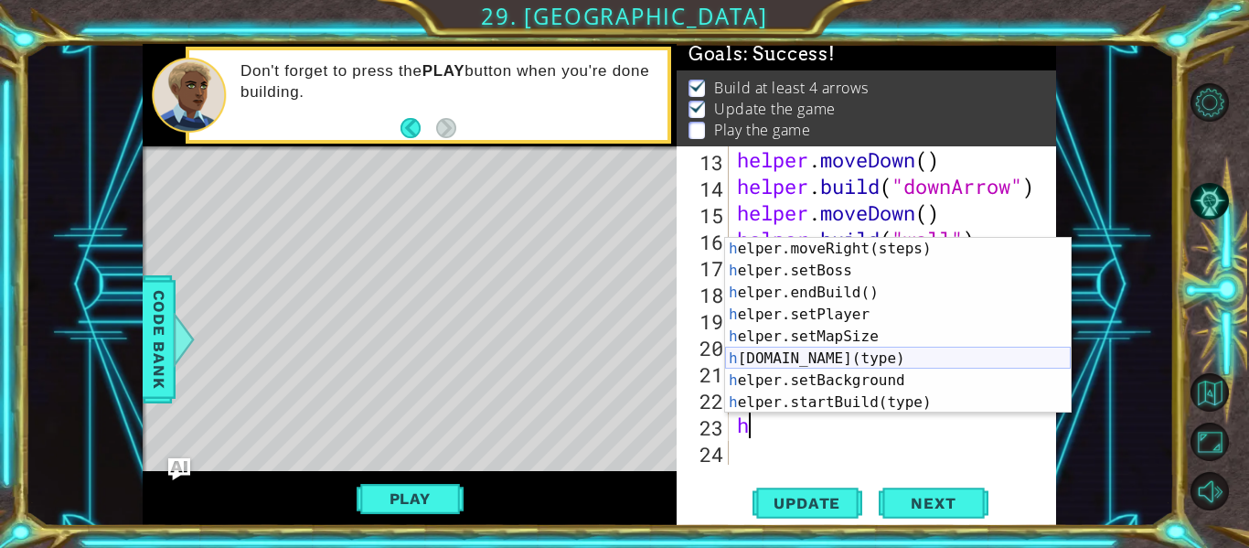
scroll to position [67, 0]
click at [866, 353] on div "h elper.moveRight(steps) press enter h elper.setBoss press enter h elper.endBui…" at bounding box center [898, 346] width 346 height 219
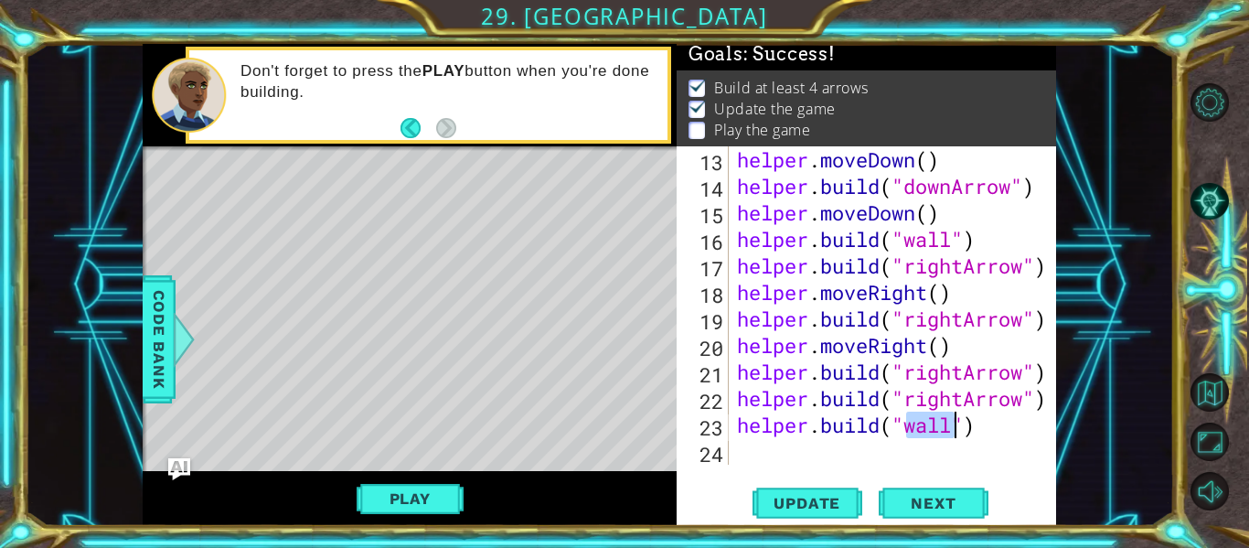
click at [1050, 369] on div at bounding box center [1043, 107] width 18 height 716
type textarea "[DOMAIN_NAME]("rightArrow")"
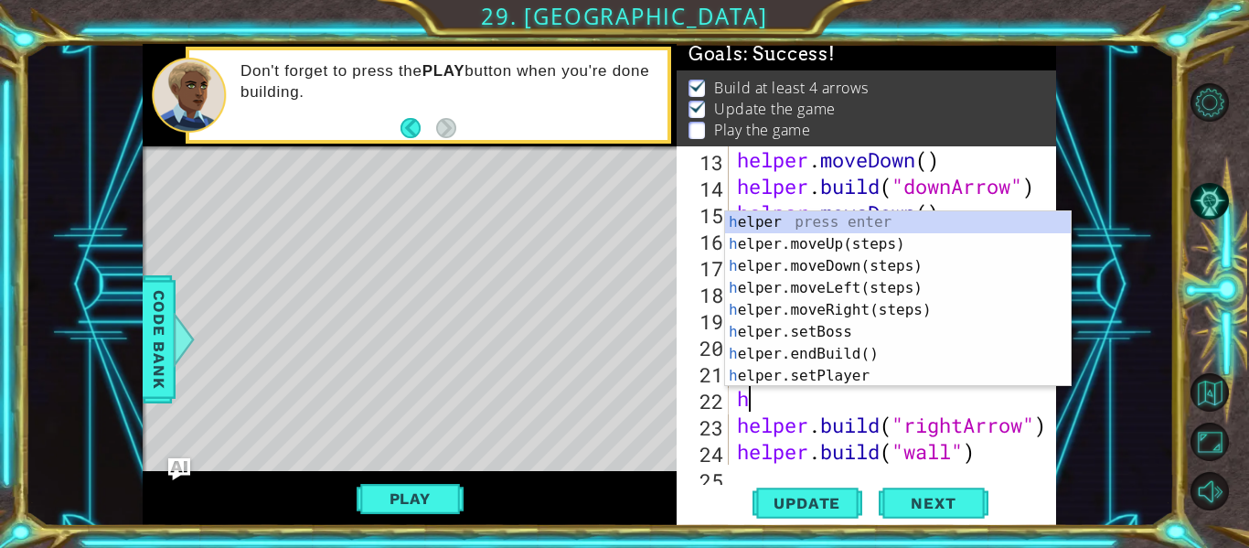
scroll to position [0, 0]
type textarea "help"
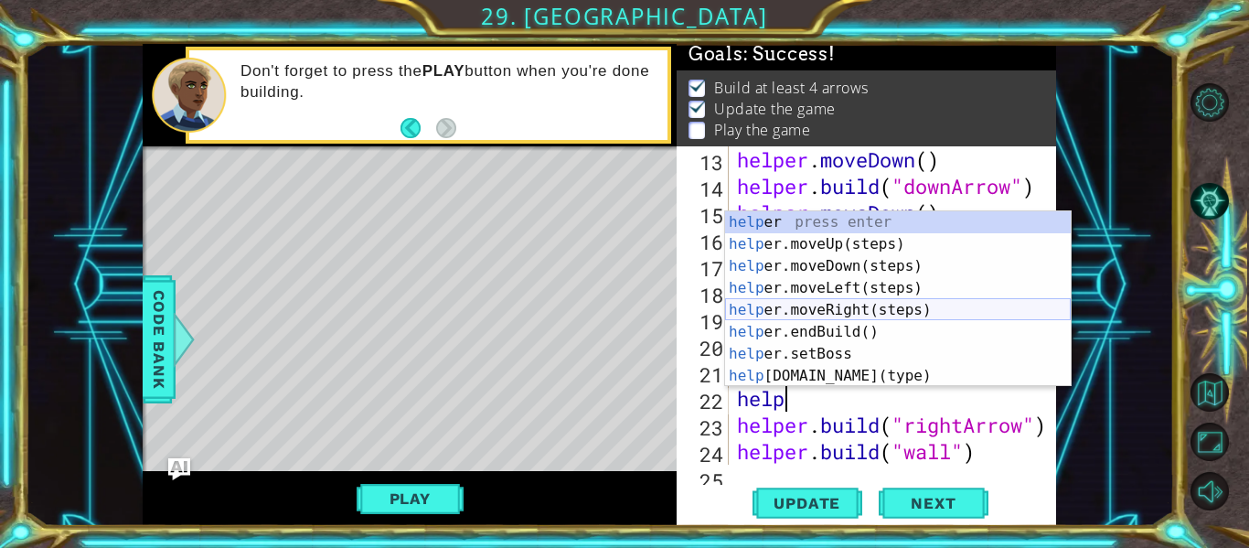
click at [912, 304] on div "help er press enter help er.moveUp(steps) press enter help er.moveDown(steps) p…" at bounding box center [898, 320] width 346 height 219
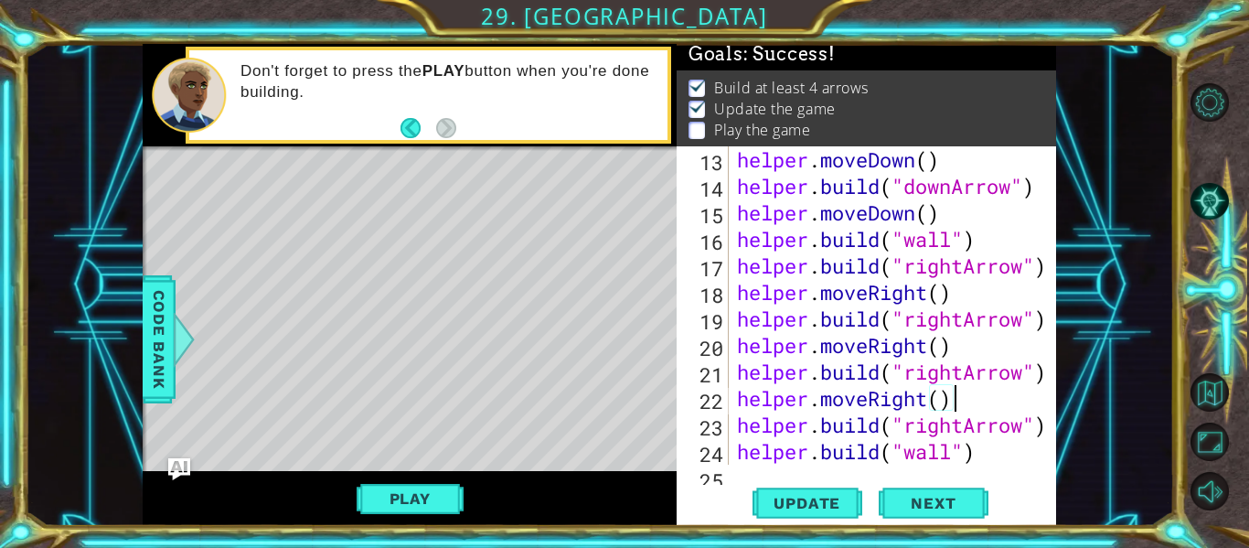
click at [827, 429] on div "helper . moveDown ( ) helper . build ( "downArrow" ) helper . moveDown ( ) help…" at bounding box center [897, 331] width 328 height 371
type textarea "[DOMAIN_NAME]("rightArrow")"
click at [827, 429] on div "helper . moveDown ( ) helper . build ( "downArrow" ) helper . moveDown ( ) help…" at bounding box center [897, 331] width 328 height 371
